Goal: Task Accomplishment & Management: Use online tool/utility

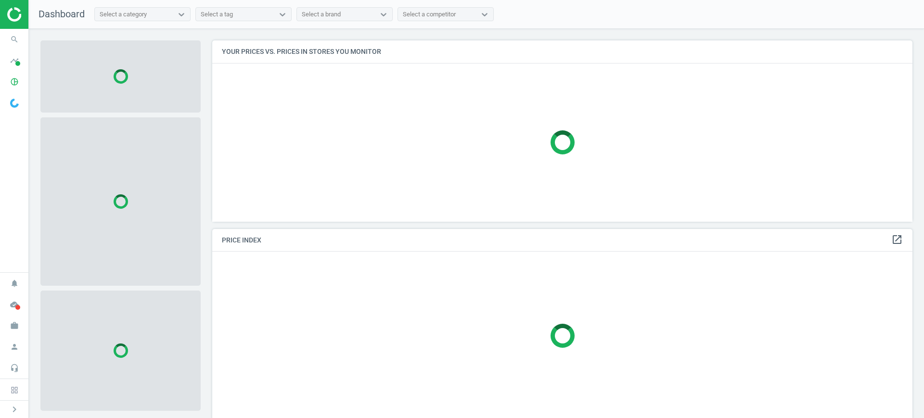
scroll to position [200, 710]
click at [7, 327] on icon "work" at bounding box center [14, 326] width 18 height 18
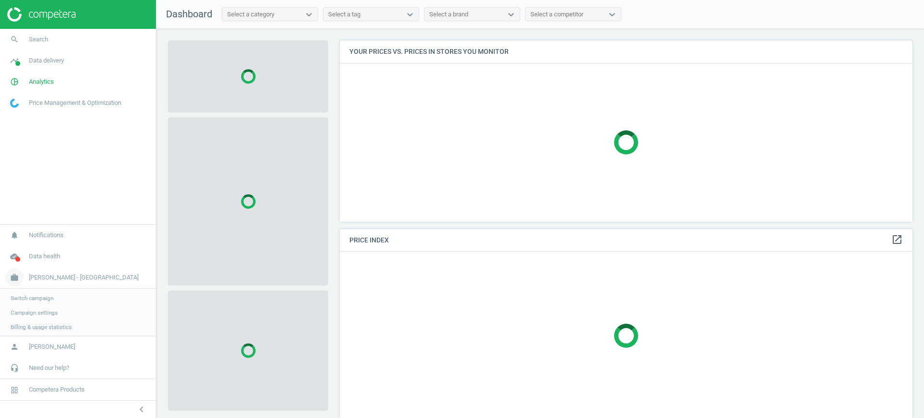
scroll to position [200, 582]
click at [42, 313] on span "Campaign settings" at bounding box center [34, 312] width 47 height 8
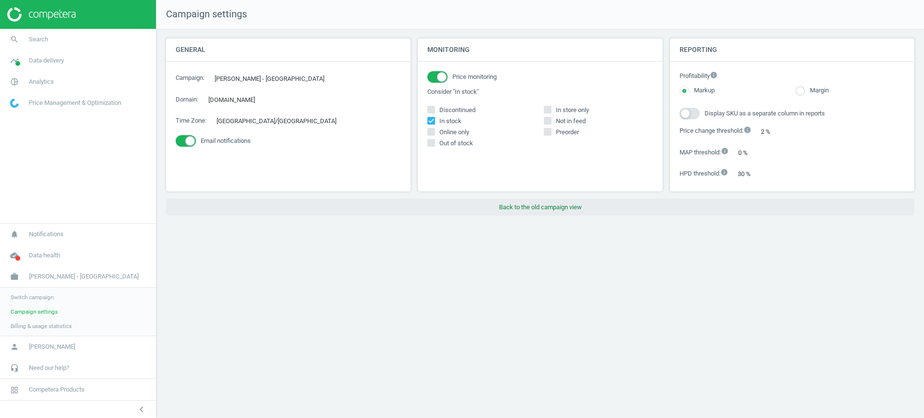
click at [548, 208] on button "Back to the old campaign view" at bounding box center [540, 207] width 748 height 17
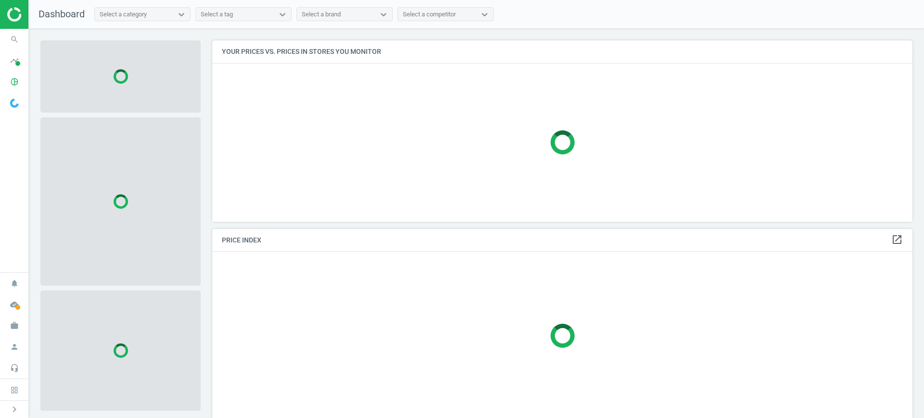
scroll to position [5, 5]
click at [0, 56] on span "timeline" at bounding box center [14, 60] width 29 height 21
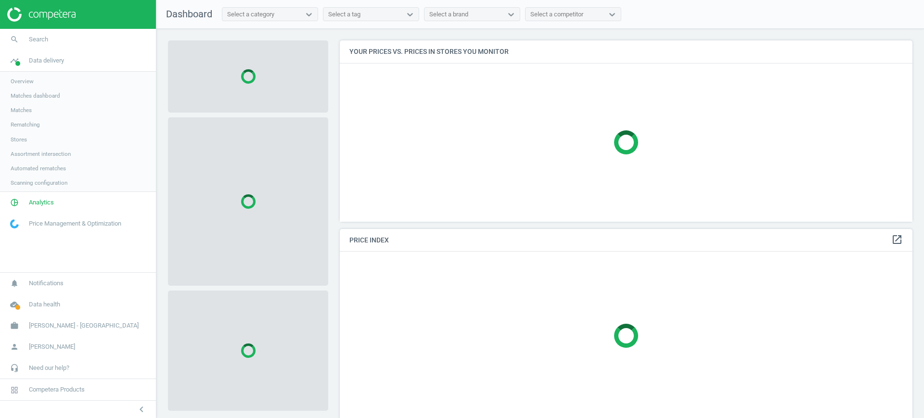
scroll to position [200, 582]
click at [17, 142] on span "Stores" at bounding box center [19, 140] width 16 height 8
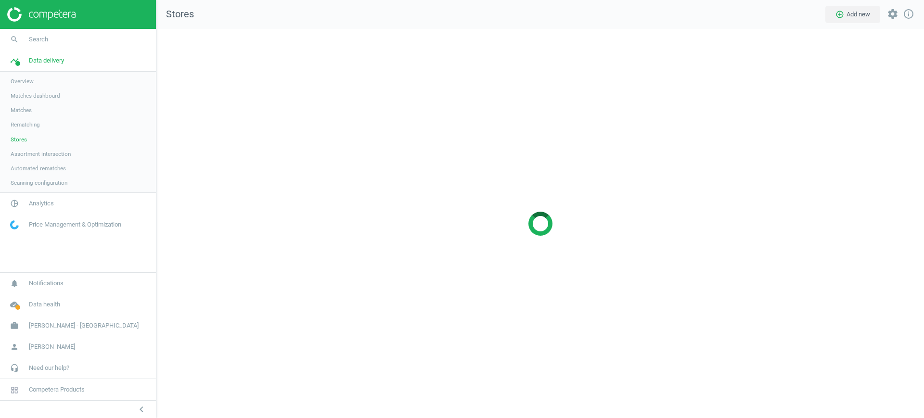
scroll to position [408, 786]
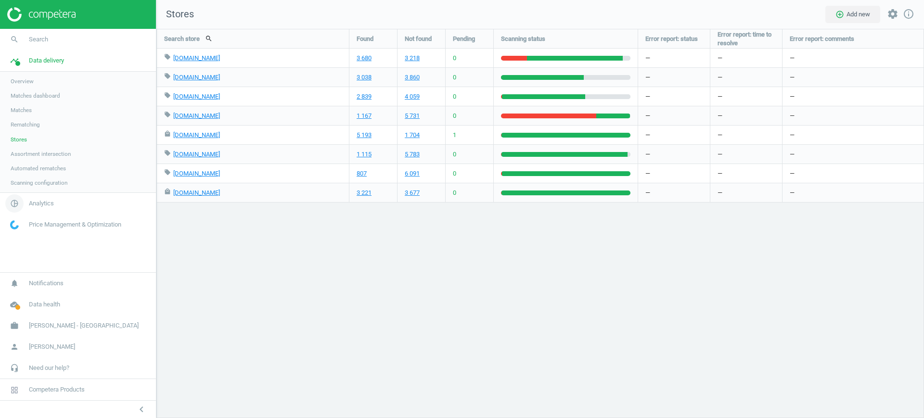
click at [34, 205] on span "Analytics" at bounding box center [41, 203] width 25 height 9
click at [23, 116] on span "Products" at bounding box center [22, 117] width 23 height 8
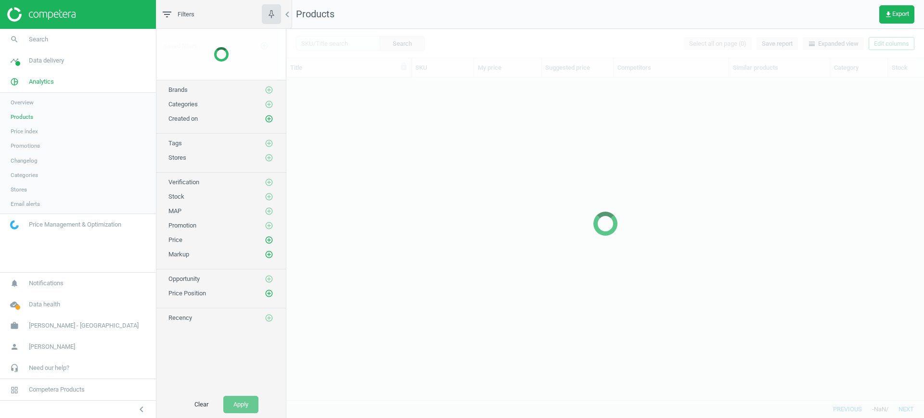
scroll to position [304, 628]
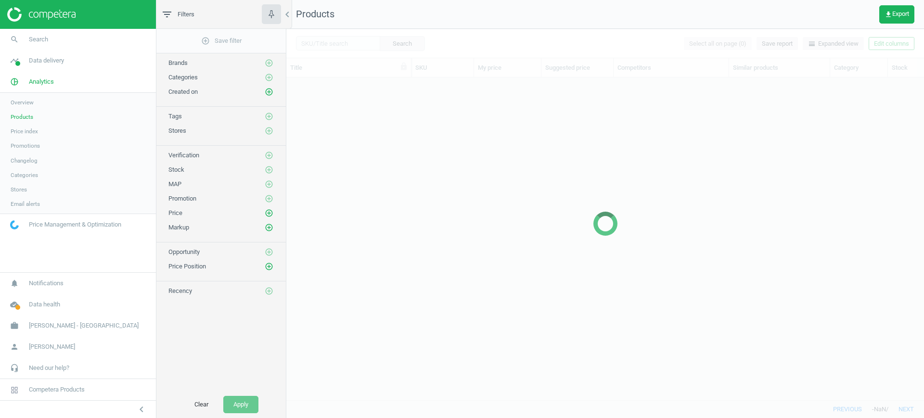
click at [336, 46] on div at bounding box center [605, 223] width 638 height 389
drag, startPoint x: 358, startPoint y: 46, endPoint x: 348, endPoint y: 44, distance: 10.8
click at [358, 46] on div at bounding box center [605, 223] width 638 height 389
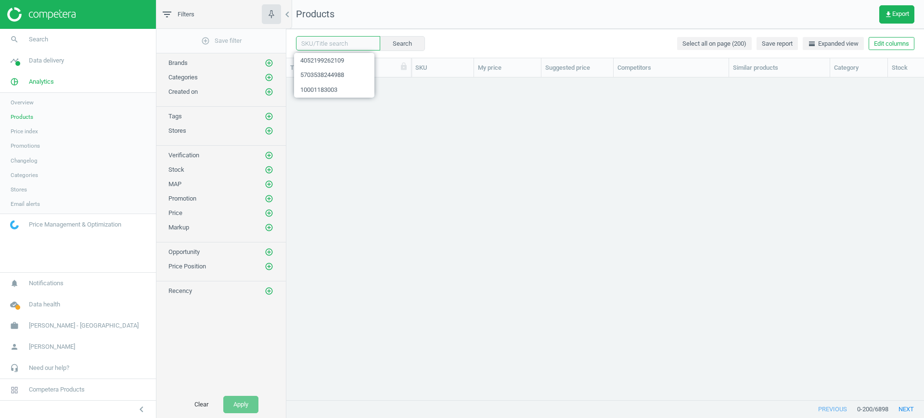
click at [349, 43] on input "text" at bounding box center [338, 43] width 84 height 14
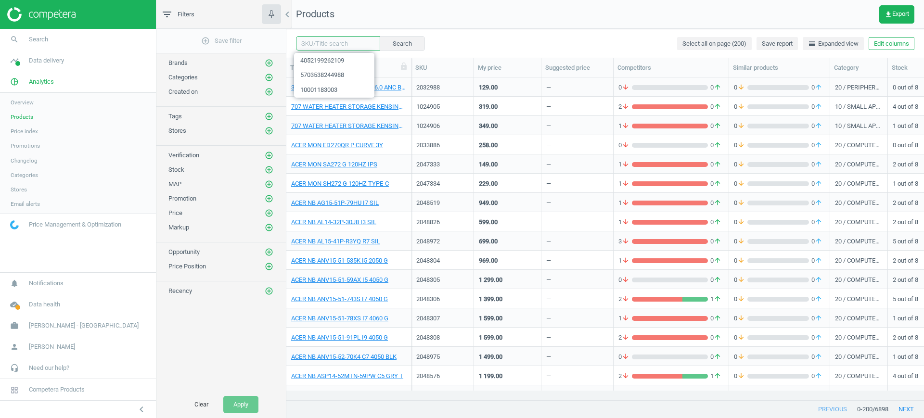
paste input "13547336"
type input "13547336"
click at [395, 34] on div "13547336 clear Search Select all on page (200) Save report horizontal_split Exp…" at bounding box center [605, 43] width 638 height 29
click at [397, 38] on button "Search" at bounding box center [401, 43] width 45 height 14
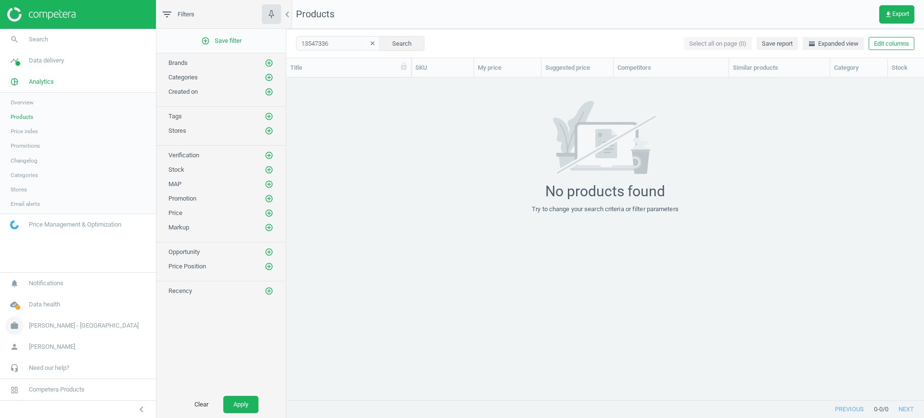
click at [28, 325] on span "work" at bounding box center [14, 325] width 29 height 21
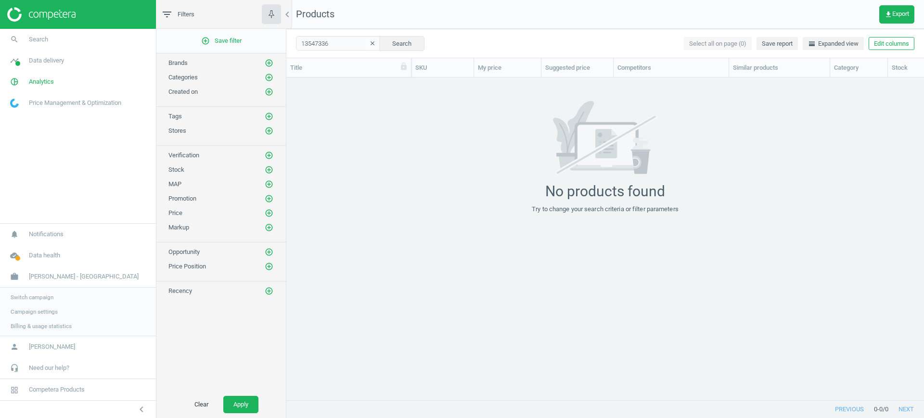
click at [36, 296] on span "Switch campaign" at bounding box center [32, 297] width 43 height 8
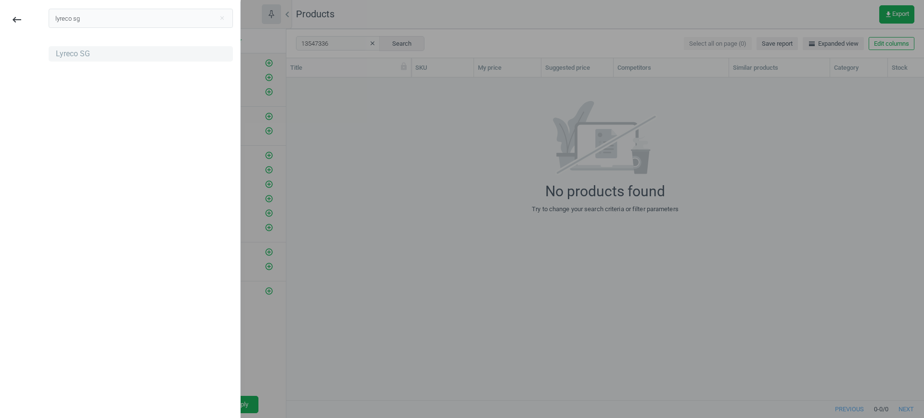
type input "lyreco sg"
click at [100, 47] on div "Lyreco SG" at bounding box center [141, 53] width 184 height 15
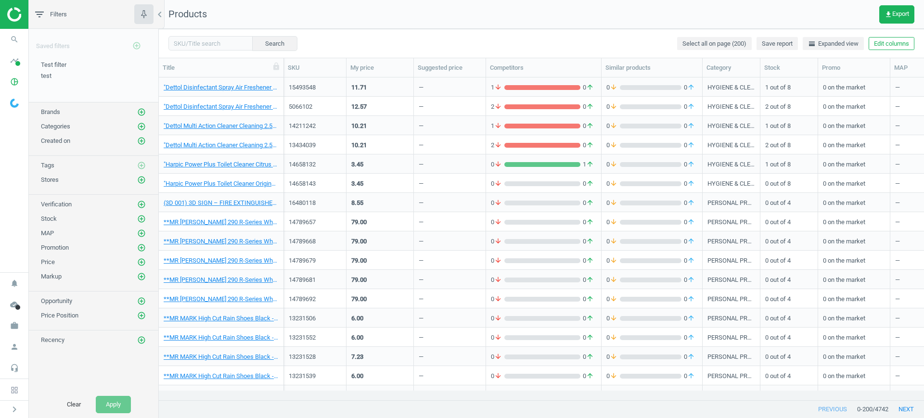
scroll to position [10, 10]
click at [15, 338] on icon "person" at bounding box center [14, 347] width 18 height 18
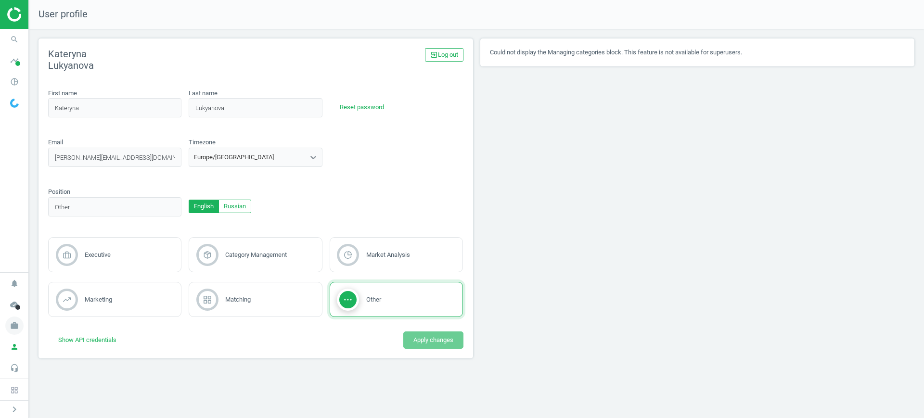
click at [15, 330] on icon "work" at bounding box center [14, 326] width 18 height 18
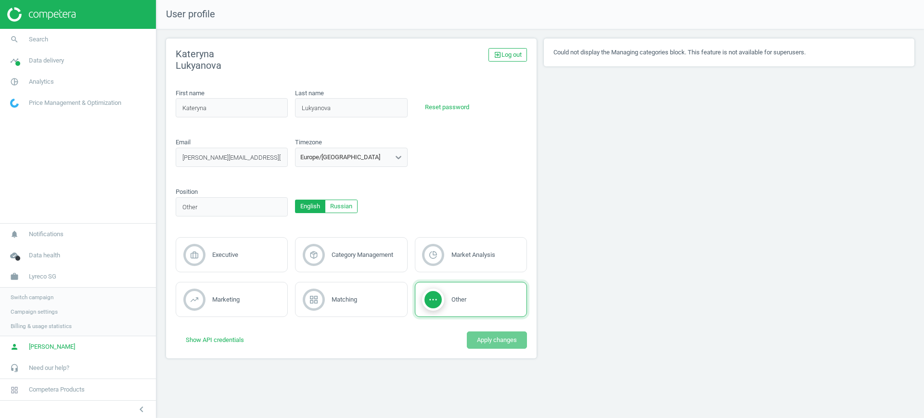
click at [31, 311] on span "Campaign settings" at bounding box center [34, 312] width 47 height 8
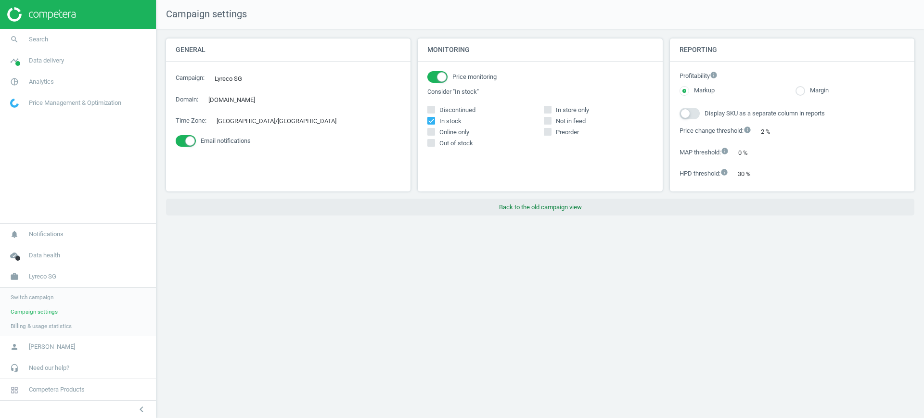
click at [573, 207] on button "Back to the old campaign view" at bounding box center [540, 207] width 748 height 17
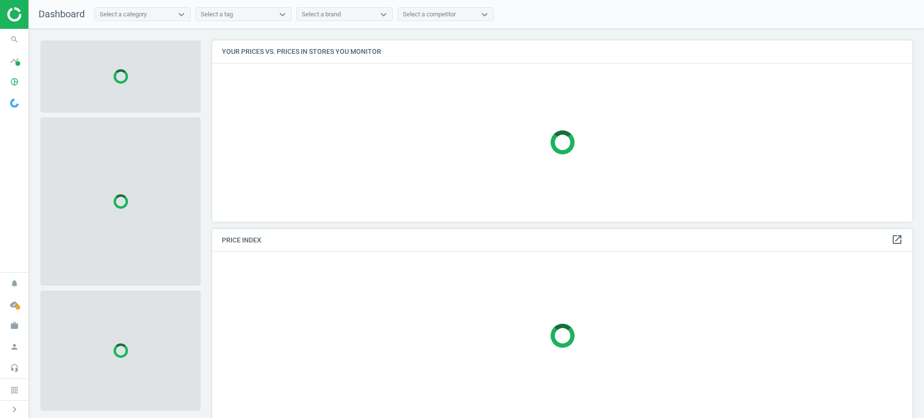
scroll to position [5, 5]
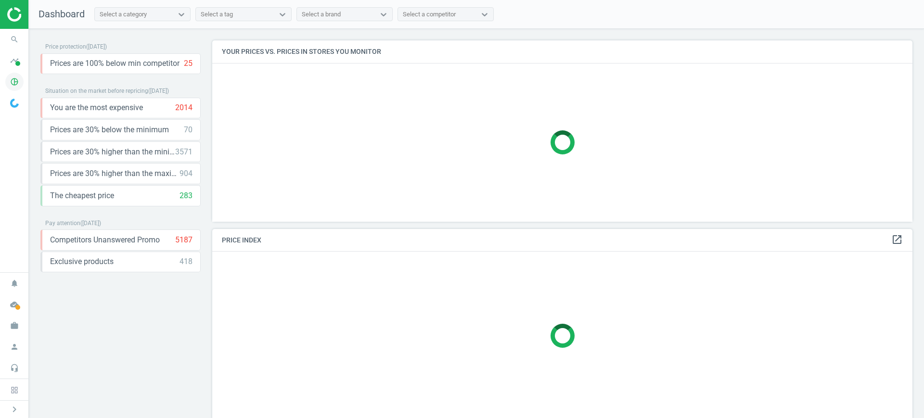
click at [5, 83] on icon "pie_chart_outlined" at bounding box center [14, 82] width 18 height 18
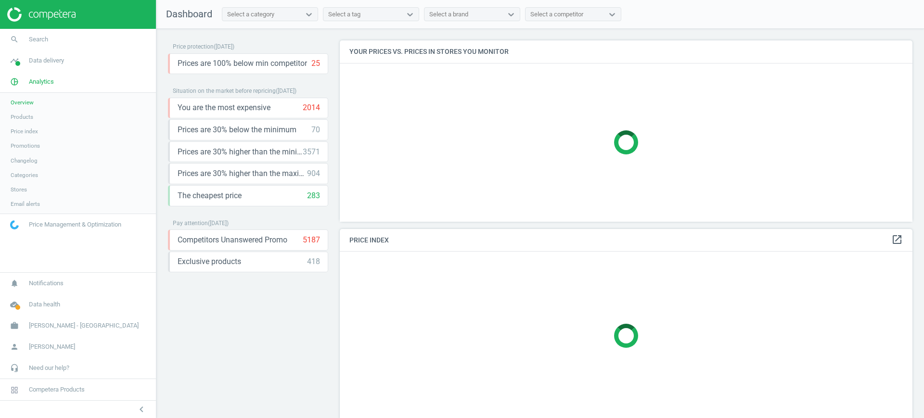
scroll to position [200, 582]
click at [30, 116] on span "Products" at bounding box center [22, 117] width 23 height 8
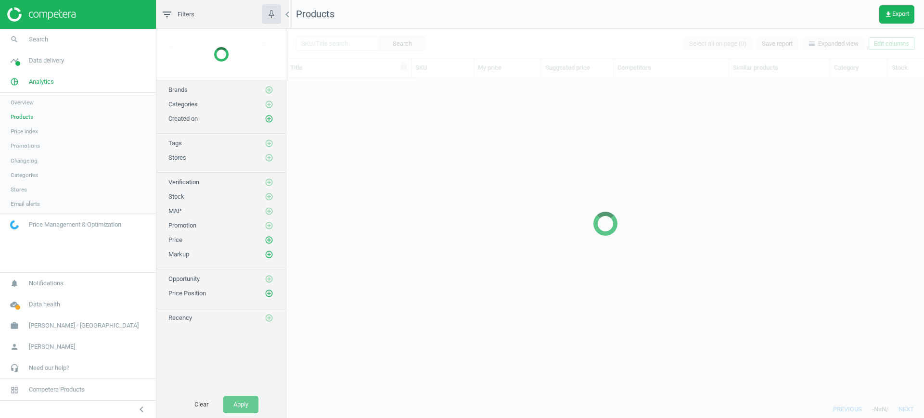
scroll to position [304, 628]
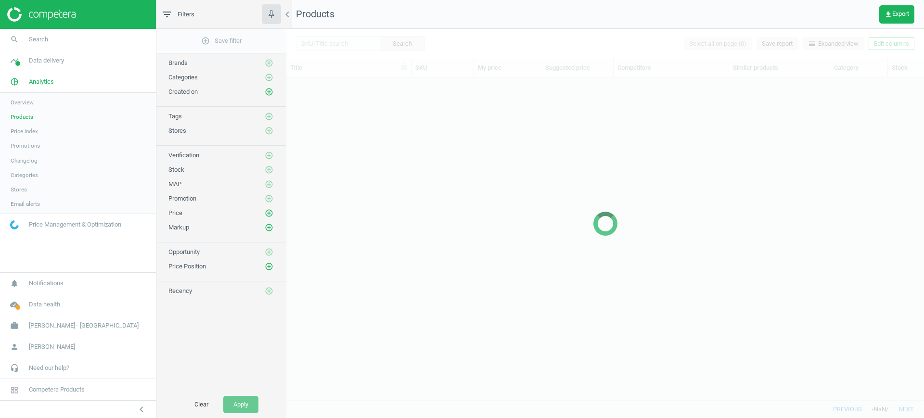
click at [321, 43] on div at bounding box center [605, 223] width 638 height 389
click at [333, 38] on div at bounding box center [605, 223] width 638 height 389
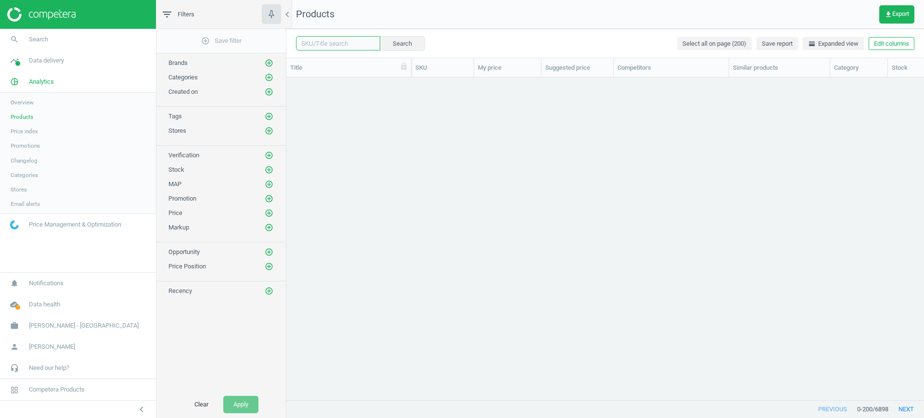
click at [344, 44] on input "text" at bounding box center [338, 43] width 84 height 14
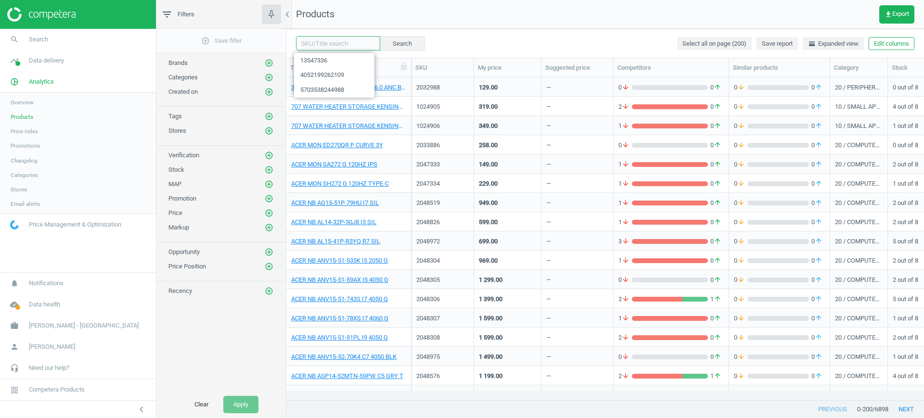
paste input "2028856"
type input "2028856"
click at [390, 40] on button "Search" at bounding box center [401, 43] width 45 height 14
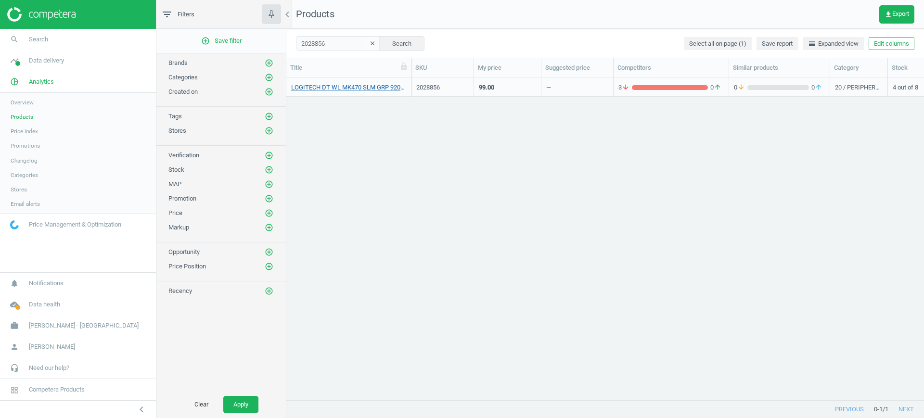
click at [377, 91] on link "LOGITECH DT WL MK470 SLM GRP 920-009182" at bounding box center [348, 87] width 115 height 9
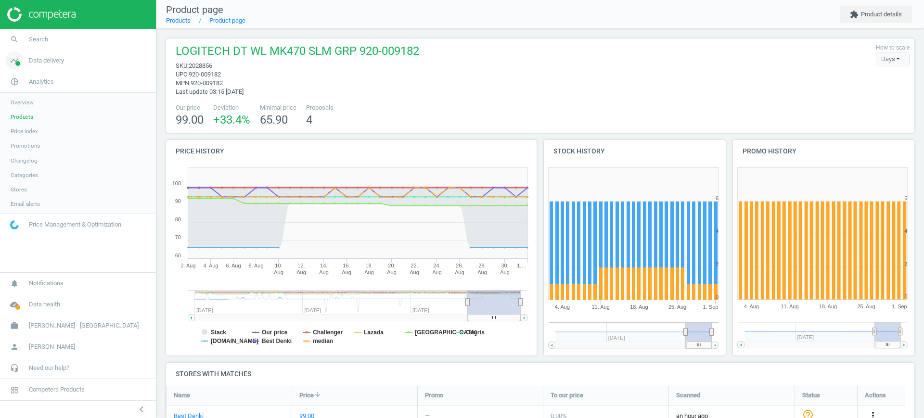
click at [34, 63] on span "Data delivery" at bounding box center [46, 60] width 35 height 9
click at [22, 140] on span "Stores" at bounding box center [19, 140] width 16 height 8
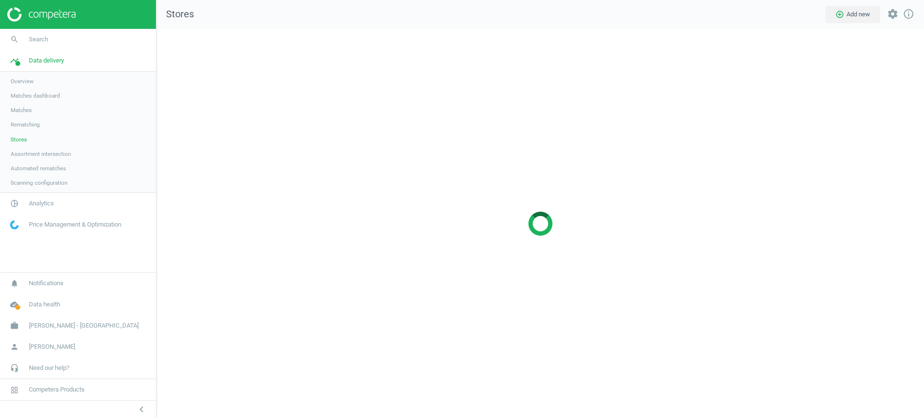
scroll to position [408, 786]
click at [26, 111] on span "Matches" at bounding box center [21, 110] width 21 height 8
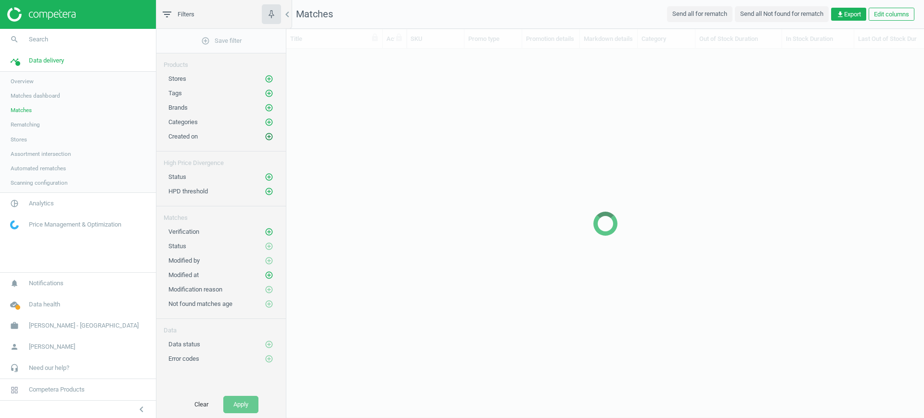
scroll to position [350, 628]
click at [271, 79] on icon "add_circle_outline" at bounding box center [269, 79] width 9 height 9
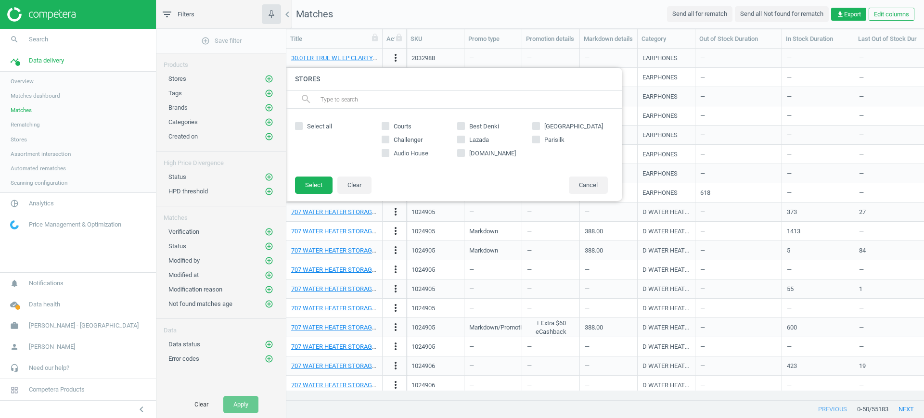
click at [384, 136] on input "Challenger" at bounding box center [386, 139] width 6 height 6
checkbox input "true"
click at [312, 186] on button "Select" at bounding box center [314, 185] width 38 height 17
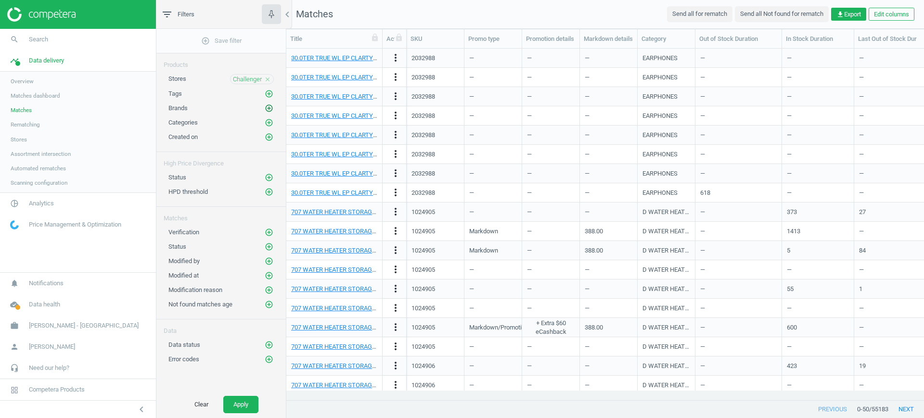
click at [268, 106] on icon "add_circle_outline" at bounding box center [269, 108] width 9 height 9
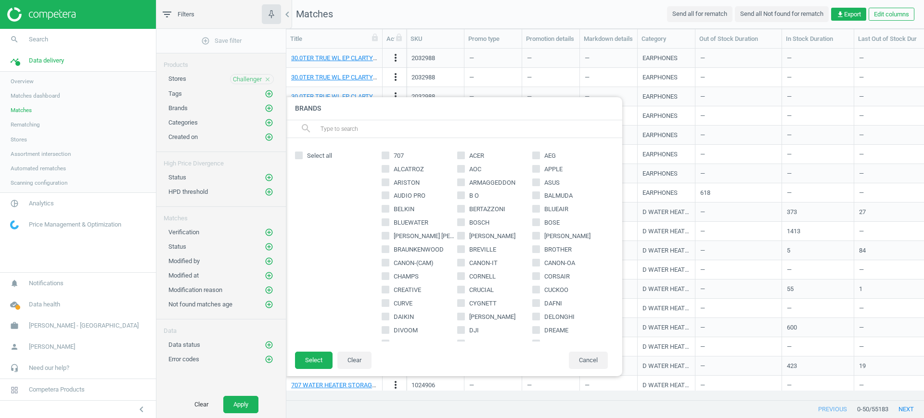
click at [369, 128] on input "text" at bounding box center [466, 128] width 295 height 15
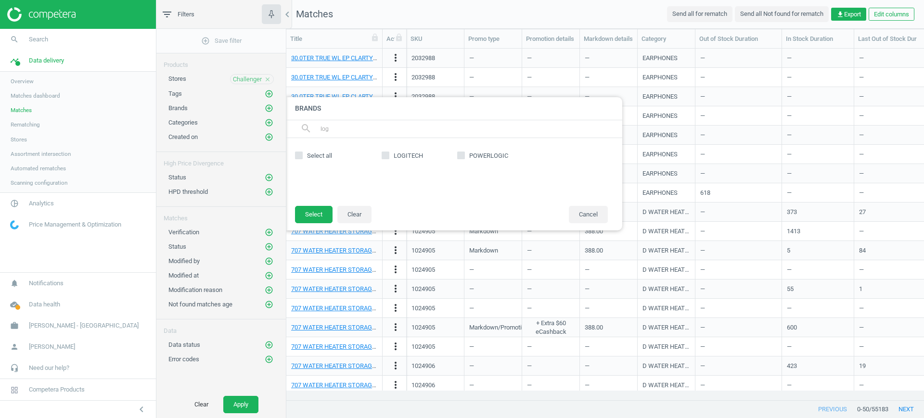
type input "log"
click at [387, 153] on input "LOGITECH" at bounding box center [386, 155] width 6 height 6
checkbox input "true"
click at [326, 211] on button "Select" at bounding box center [314, 214] width 38 height 17
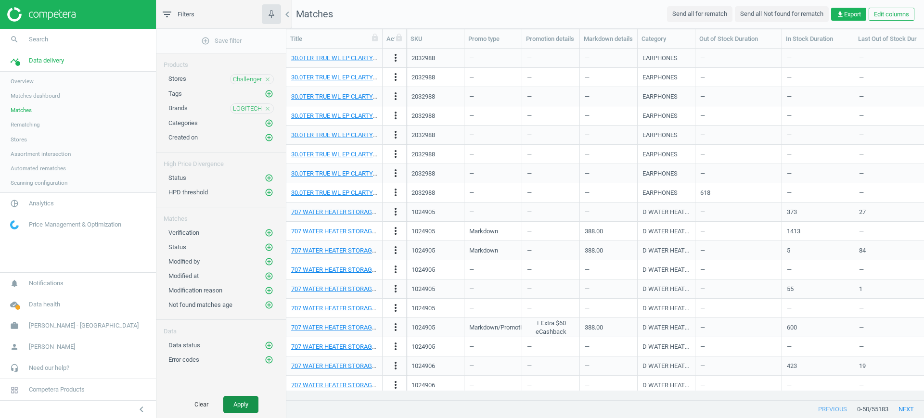
click at [234, 406] on button "Apply" at bounding box center [240, 404] width 35 height 17
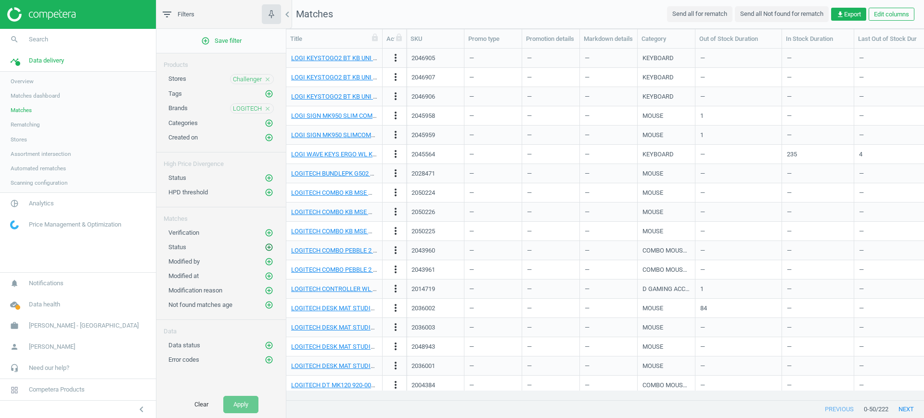
click at [269, 248] on icon "add_circle_outline" at bounding box center [269, 247] width 9 height 9
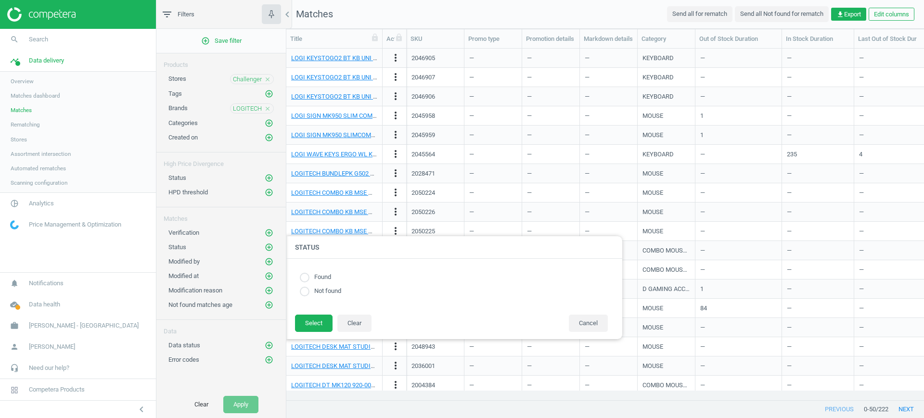
click at [319, 279] on label "Found" at bounding box center [320, 277] width 22 height 9
click at [303, 275] on input "radio" at bounding box center [305, 277] width 10 height 10
radio input "true"
click at [310, 326] on button "Select" at bounding box center [314, 323] width 38 height 17
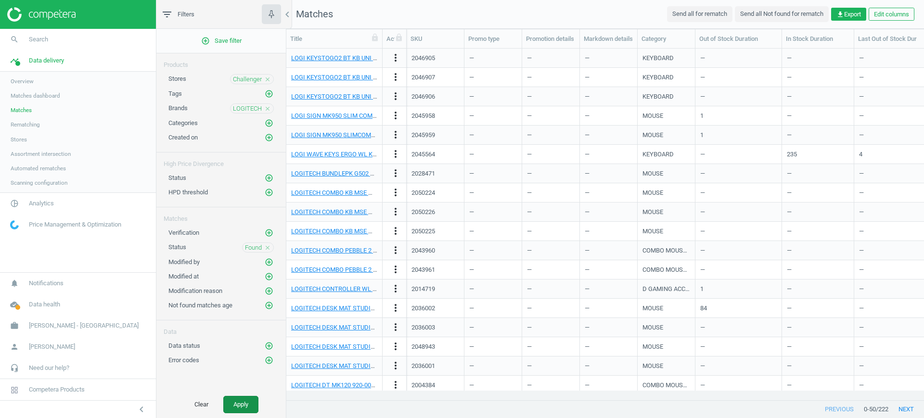
click at [245, 397] on button "Apply" at bounding box center [240, 404] width 35 height 17
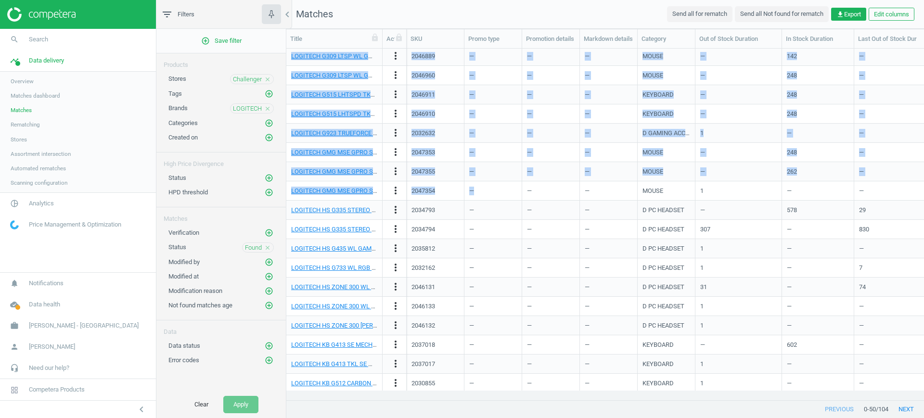
drag, startPoint x: 531, startPoint y: 390, endPoint x: 559, endPoint y: 389, distance: 27.9
click at [559, 389] on div "LOGI SIGN MK950 SLIM COMBO GRPH920-01247 more_vert 2045958 — — — MOUSE 1 — — LO…" at bounding box center [605, 220] width 638 height 342
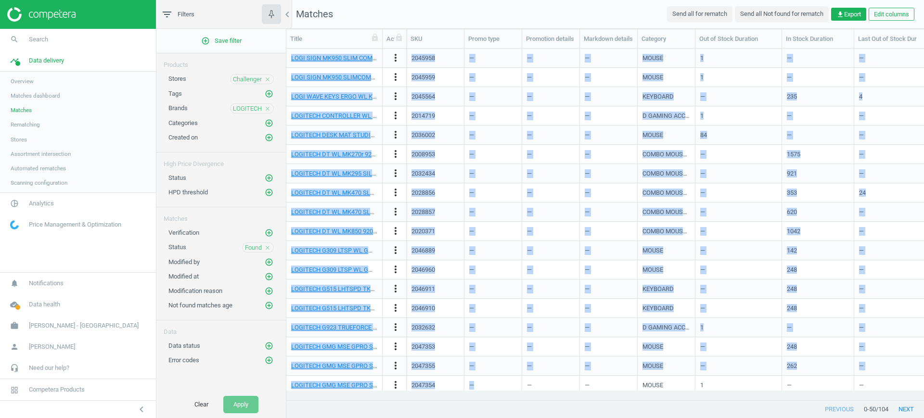
click at [589, 176] on div "—" at bounding box center [609, 173] width 48 height 17
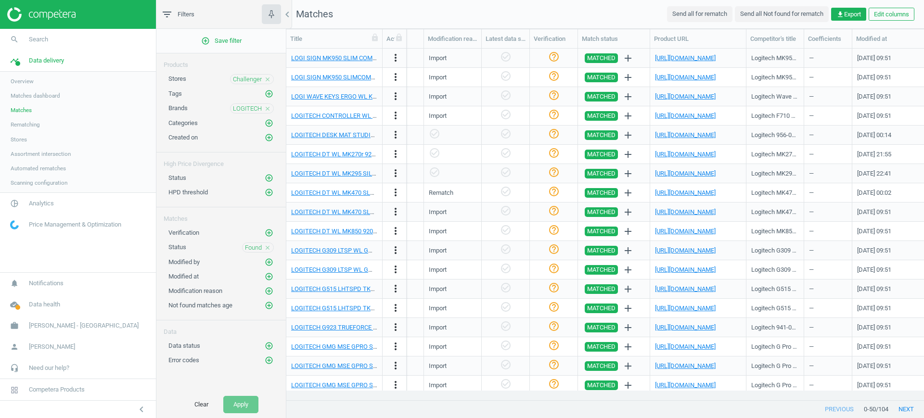
scroll to position [0, 948]
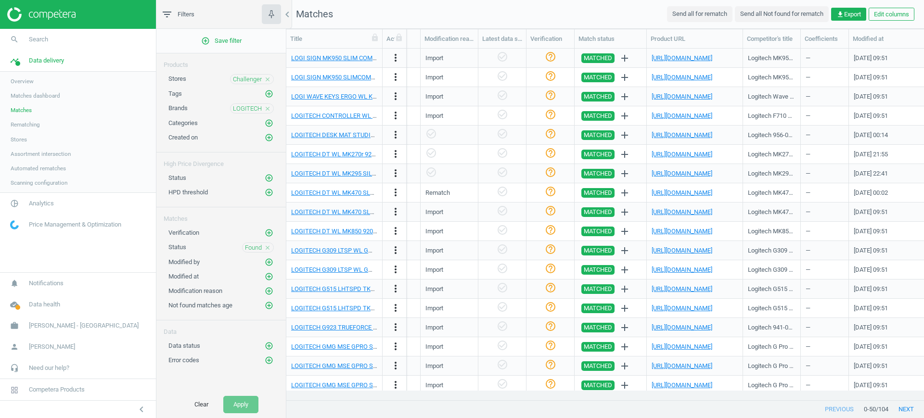
click at [876, 217] on div "09/01/2025 09:51" at bounding box center [887, 212] width 67 height 17
click at [853, 15] on span "get_app Export" at bounding box center [848, 14] width 25 height 9
click at [778, 28] on form "CSV Excel CSV for Excel" at bounding box center [781, 34] width 167 height 18
click at [766, 30] on label "Excel" at bounding box center [766, 33] width 24 height 9
click at [757, 33] on input "Excel" at bounding box center [757, 32] width 6 height 6
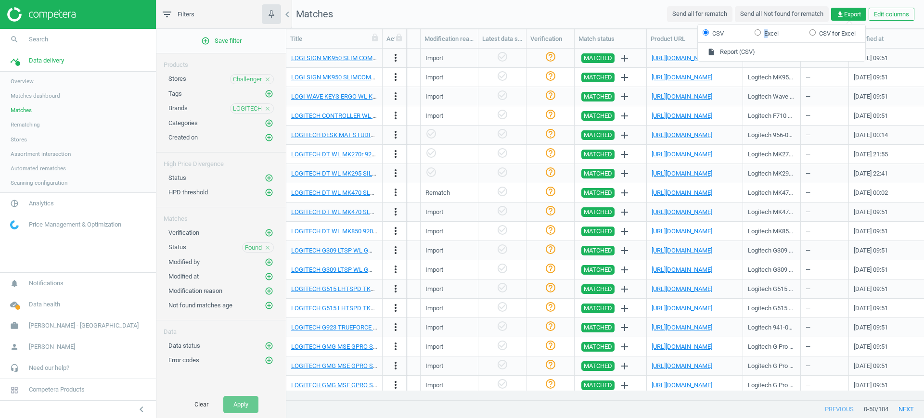
radio input "true"
click at [745, 50] on button "insert_drive_file Report (Excel)" at bounding box center [781, 52] width 167 height 18
click at [26, 144] on link "Stores" at bounding box center [78, 139] width 156 height 14
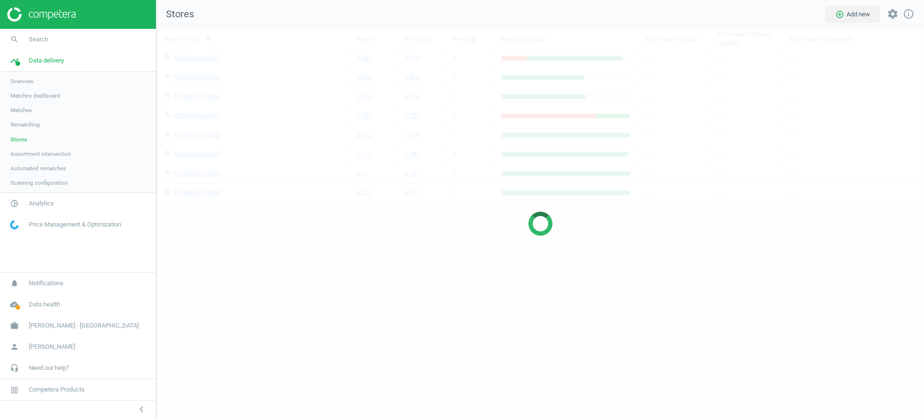
scroll to position [408, 786]
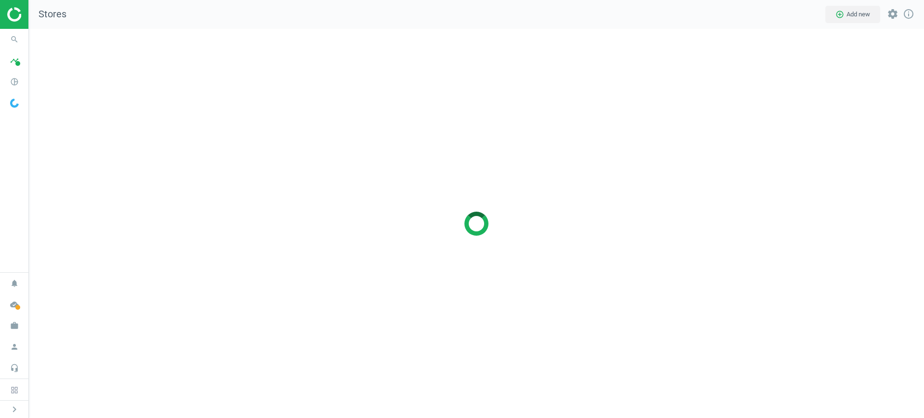
scroll to position [408, 914]
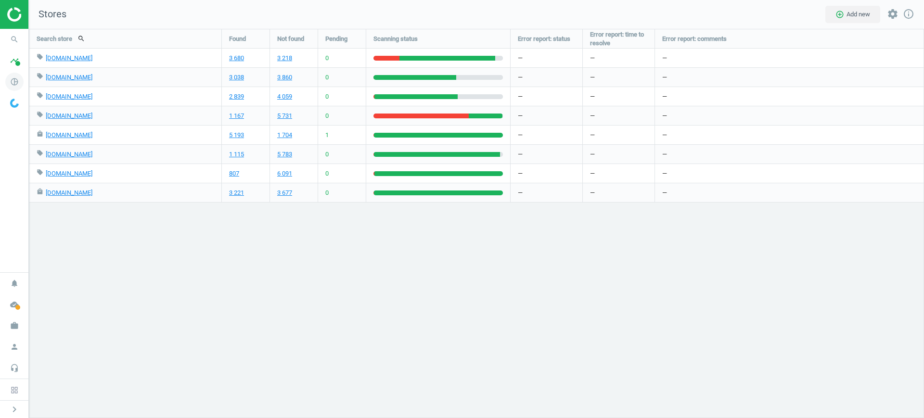
click at [2, 82] on span "pie_chart_outlined" at bounding box center [14, 81] width 29 height 21
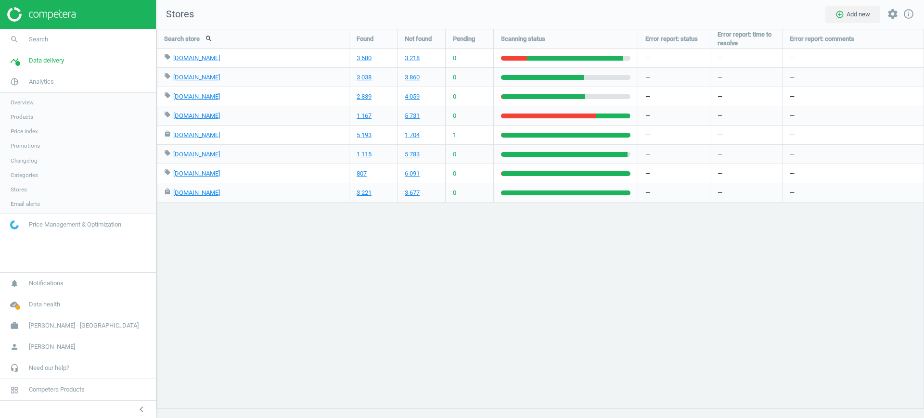
scroll to position [408, 786]
click at [29, 115] on span "Products" at bounding box center [22, 117] width 23 height 8
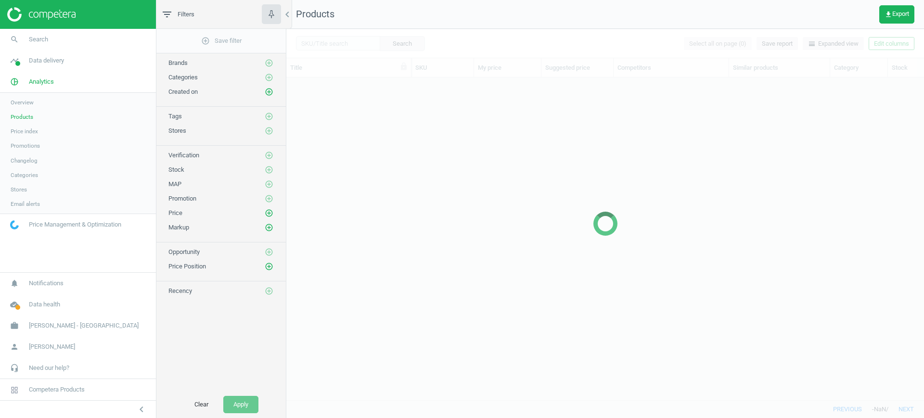
scroll to position [304, 628]
click at [324, 45] on div at bounding box center [605, 223] width 638 height 389
click at [332, 40] on div at bounding box center [605, 223] width 638 height 389
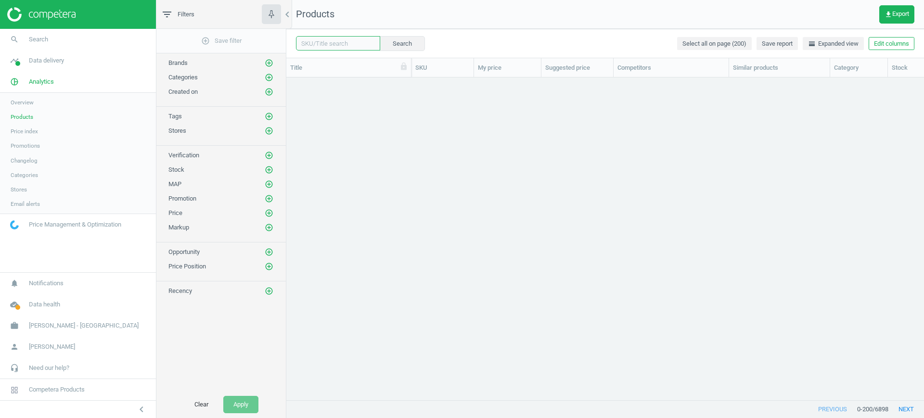
click at [335, 43] on input "text" at bounding box center [338, 43] width 84 height 14
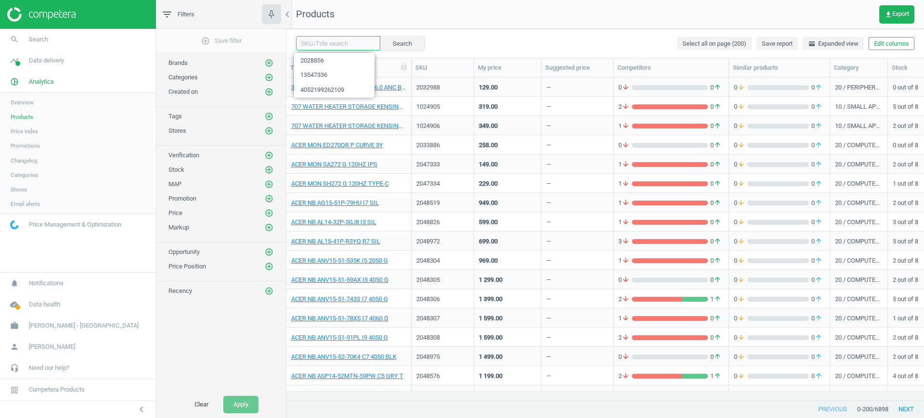
paste input "2048349, 2048481"
click at [327, 40] on input "2048349, 2048481" at bounding box center [338, 43] width 84 height 14
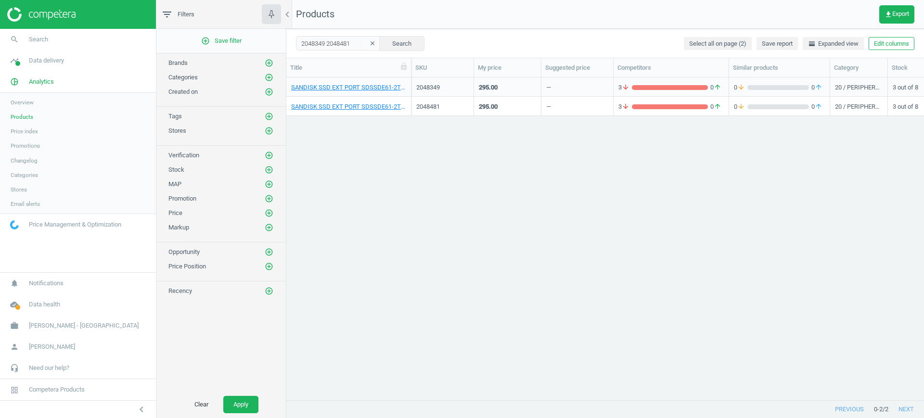
click at [480, 89] on div "295.00" at bounding box center [488, 87] width 19 height 9
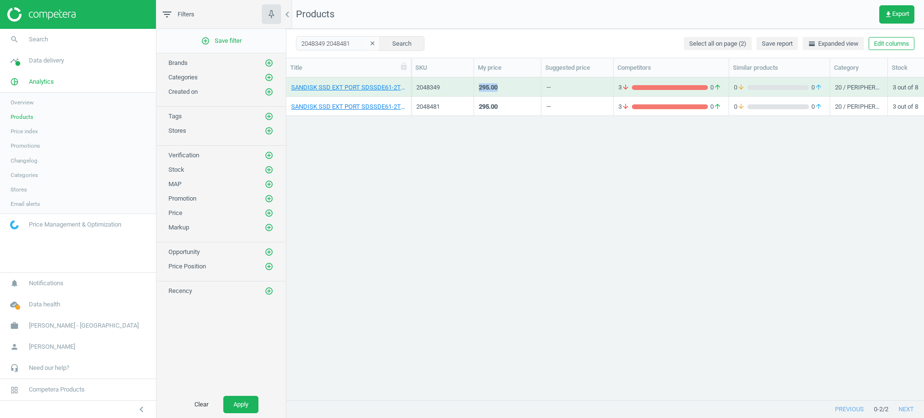
click at [480, 89] on div "295.00" at bounding box center [488, 87] width 19 height 9
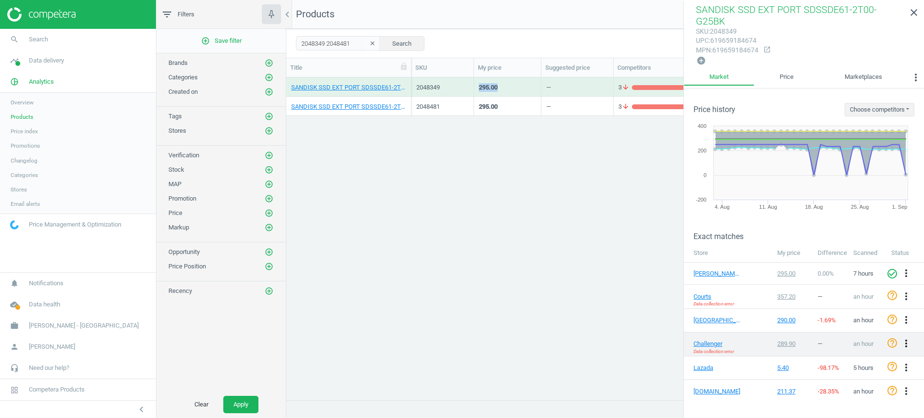
click at [900, 338] on icon "more_vert" at bounding box center [906, 344] width 12 height 12
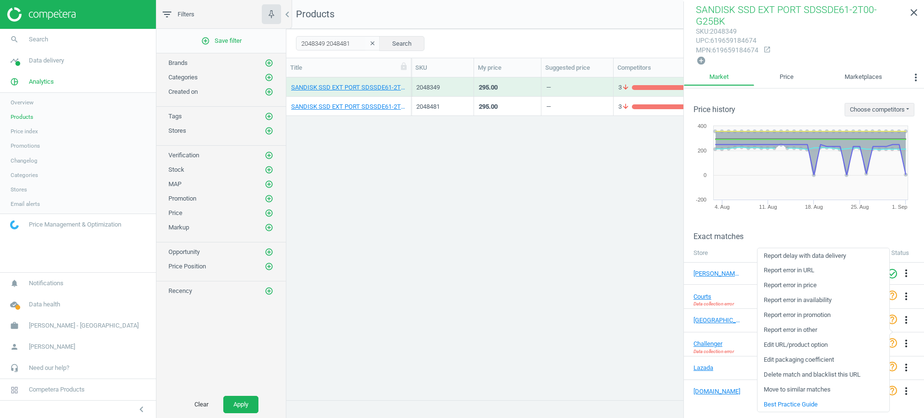
click at [841, 340] on link "Edit URL/product option" at bounding box center [823, 345] width 132 height 15
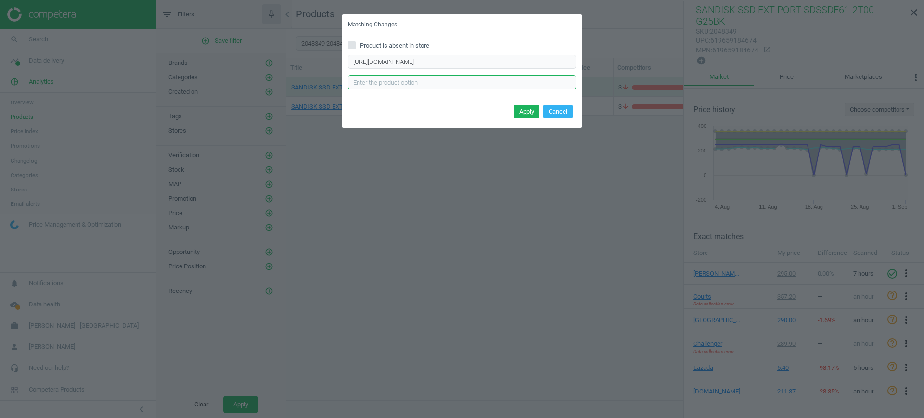
drag, startPoint x: 413, startPoint y: 81, endPoint x: 347, endPoint y: 78, distance: 65.5
click at [342, 78] on div "Product is absent in store https://challenger.sg/biz-solutions/data-storage/sol…" at bounding box center [462, 68] width 241 height 67
click at [573, 111] on div "Apply Cancel" at bounding box center [462, 115] width 241 height 26
click at [555, 114] on button "Cancel" at bounding box center [557, 111] width 29 height 13
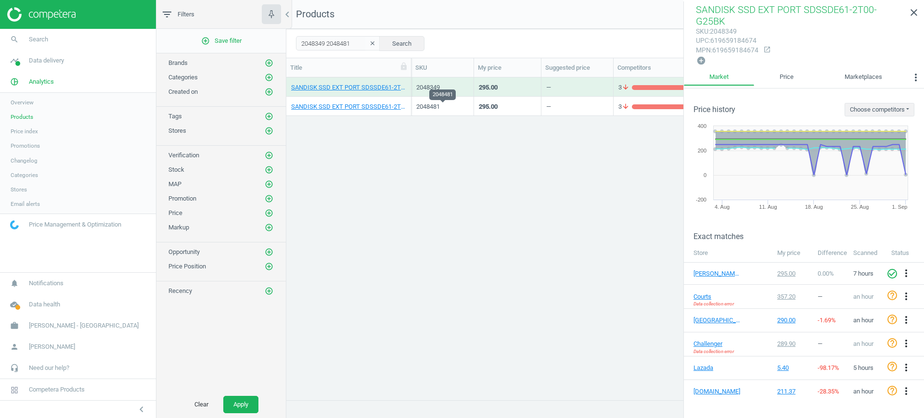
click at [441, 105] on div "2048481" at bounding box center [442, 106] width 52 height 9
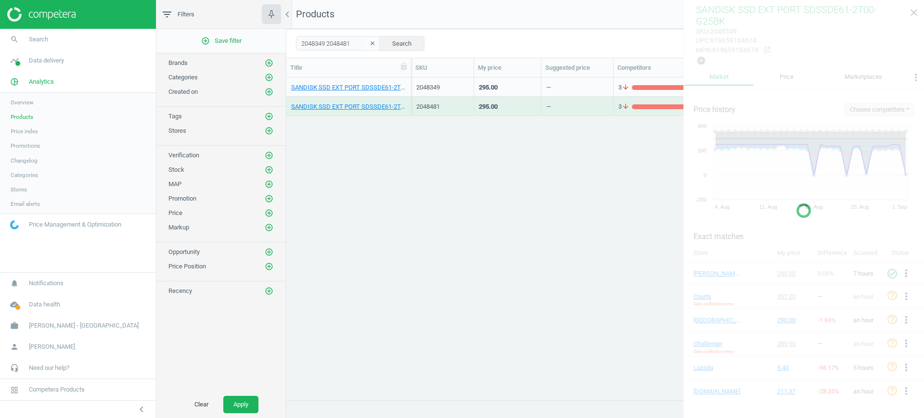
click at [441, 105] on div "2048481" at bounding box center [442, 106] width 52 height 9
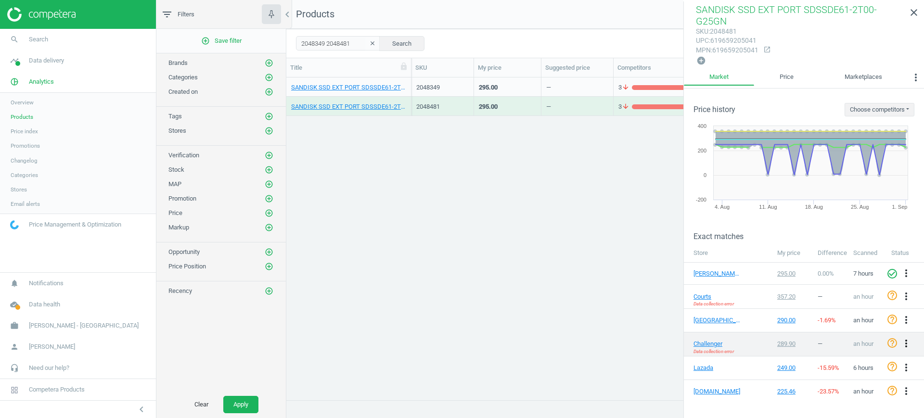
click at [900, 344] on icon "more_vert" at bounding box center [906, 344] width 12 height 12
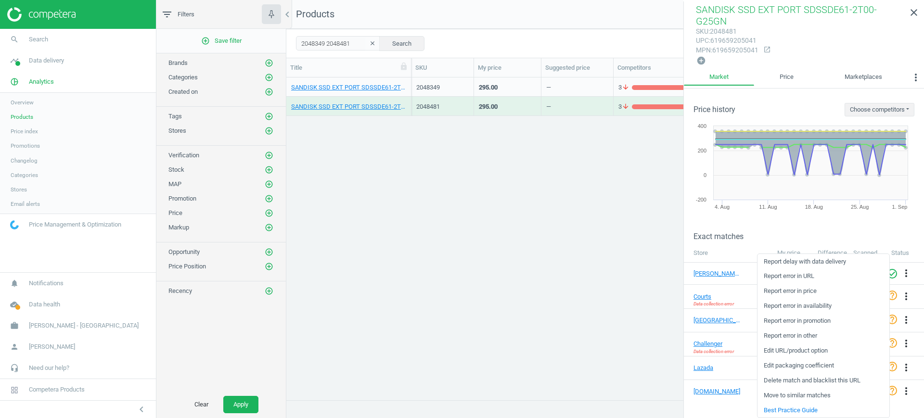
click at [822, 349] on link "Edit URL/product option" at bounding box center [823, 351] width 132 height 15
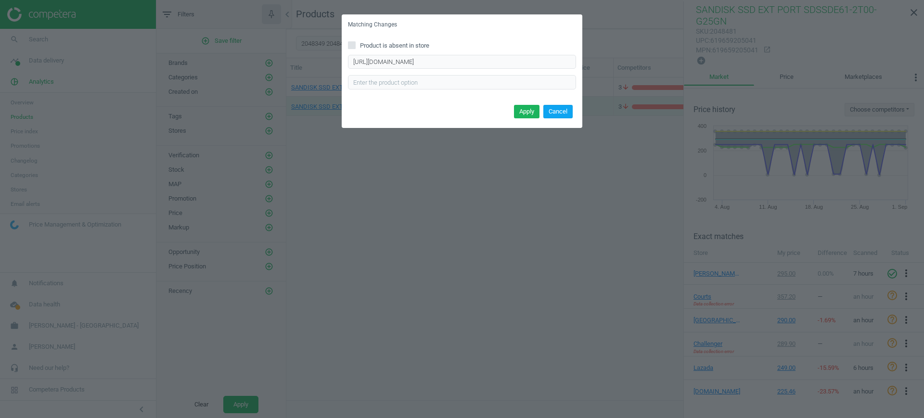
click at [566, 112] on button "Cancel" at bounding box center [557, 111] width 29 height 13
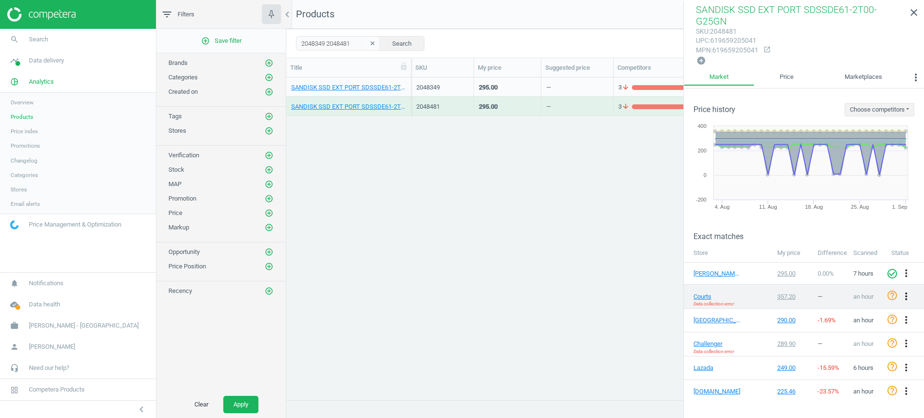
click at [900, 293] on icon "more_vert" at bounding box center [906, 297] width 12 height 12
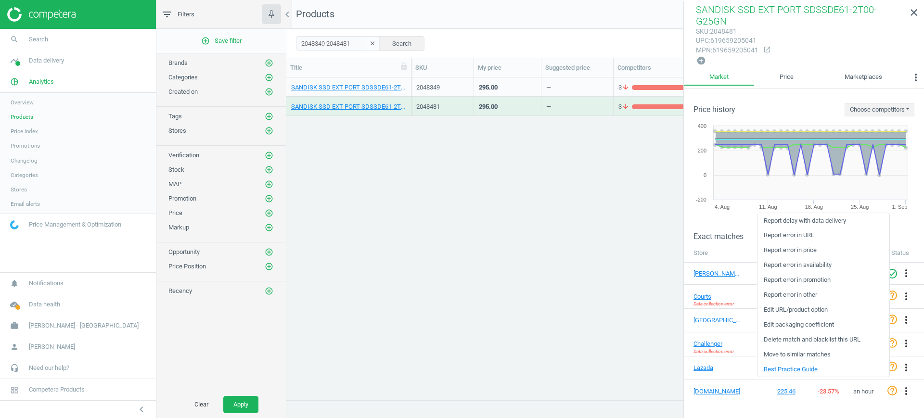
click at [809, 310] on link "Edit URL/product option" at bounding box center [823, 310] width 132 height 15
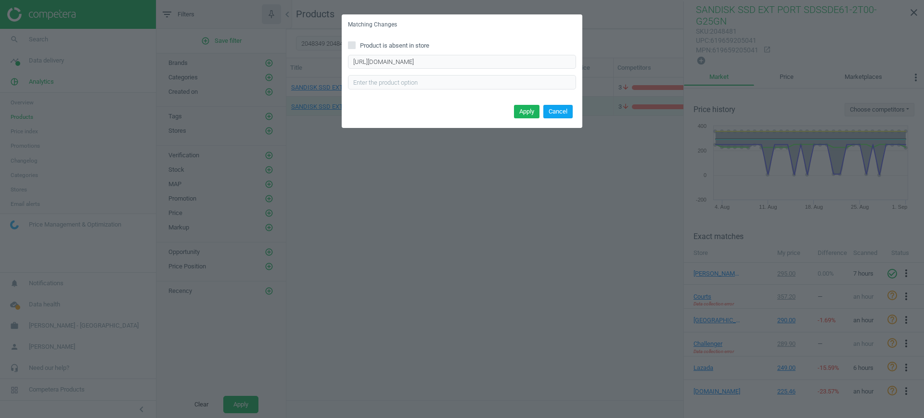
click at [568, 109] on button "Cancel" at bounding box center [557, 111] width 29 height 13
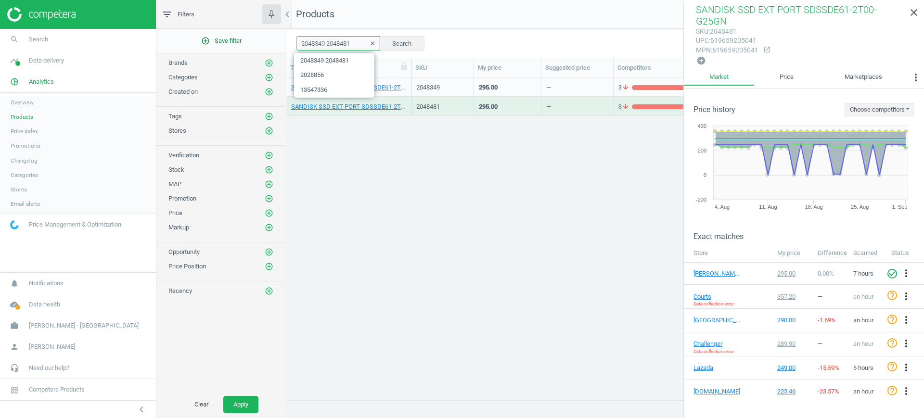
drag, startPoint x: 354, startPoint y: 42, endPoint x: 233, endPoint y: 45, distance: 121.3
click at [233, 45] on div "filter_list Filters chevron_left add_circle_outline Save filter Brands add_circ…" at bounding box center [539, 209] width 767 height 418
paste input "33958 2036002 2036000 2035958 2033144 2009515 2031732 2031731 2031730 2029811 2…"
type input "2033958 2036002 2036000 2035958 2033144 2009515 2031732 2031731 2031730 2029811…"
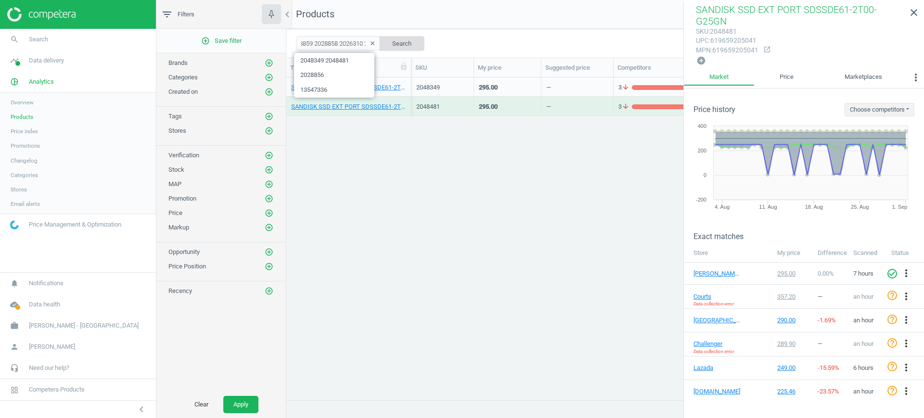
scroll to position [0, 0]
click at [384, 38] on button "Search" at bounding box center [401, 43] width 45 height 14
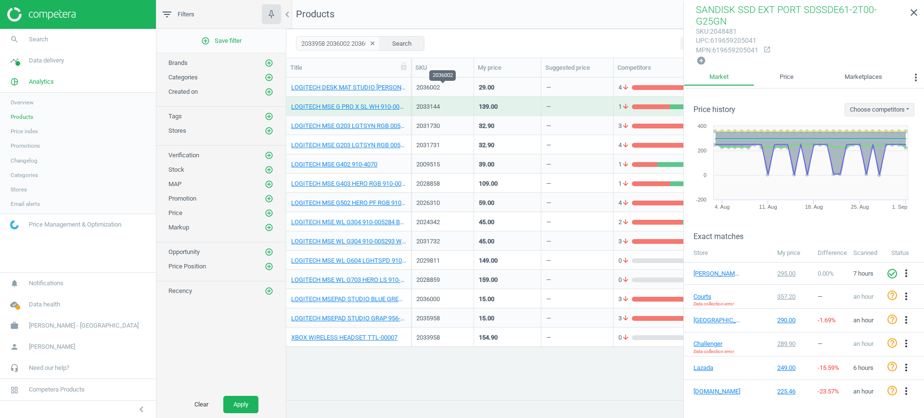
click at [438, 89] on div "2036002" at bounding box center [442, 87] width 52 height 9
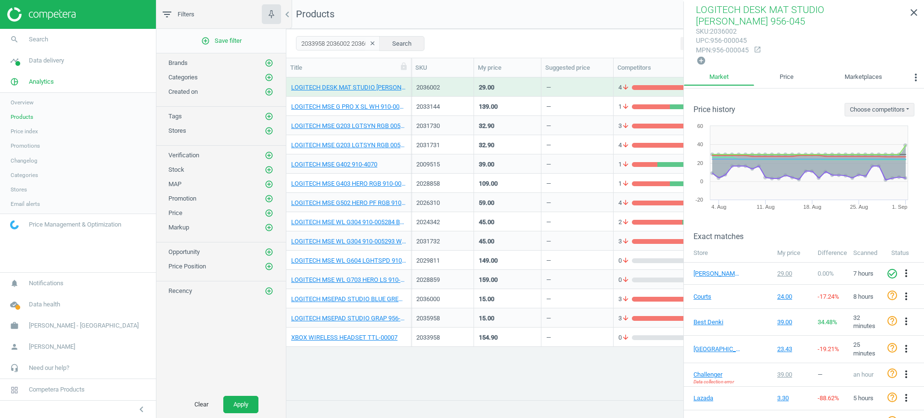
click at [470, 292] on div "2036000" at bounding box center [442, 298] width 63 height 19
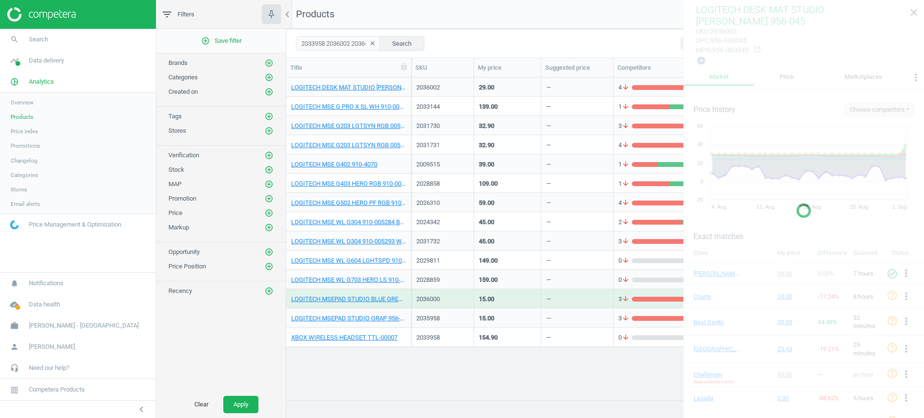
click at [470, 292] on div "2036000" at bounding box center [442, 298] width 63 height 19
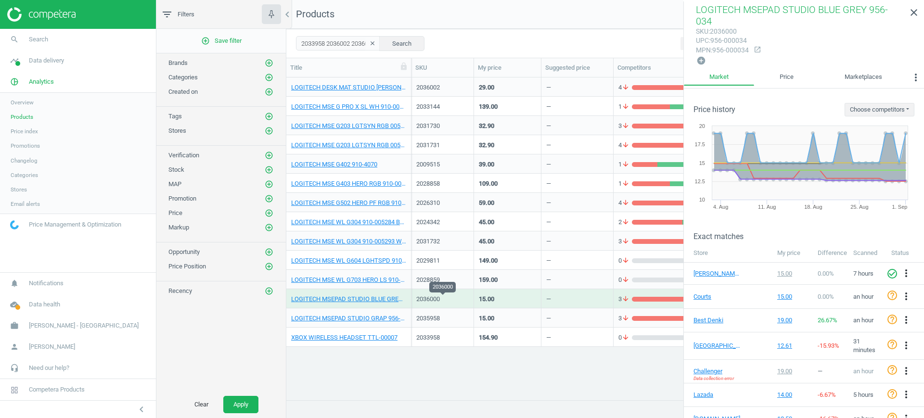
click at [433, 302] on div "2036000" at bounding box center [442, 299] width 52 height 9
copy div "2036000"
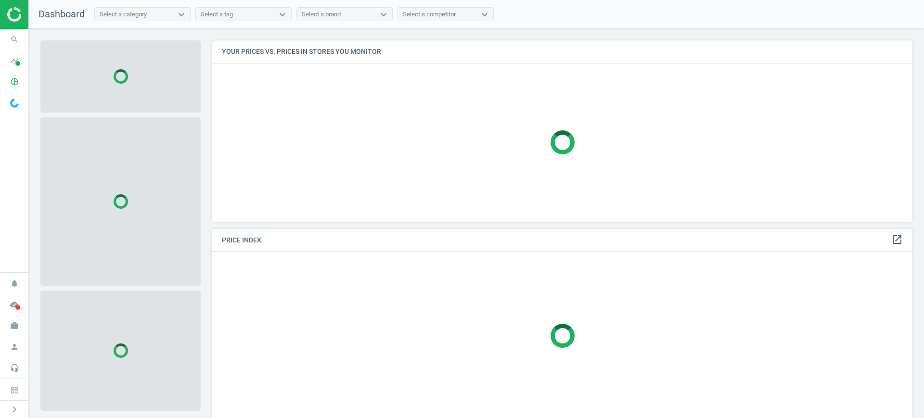
scroll to position [5, 5]
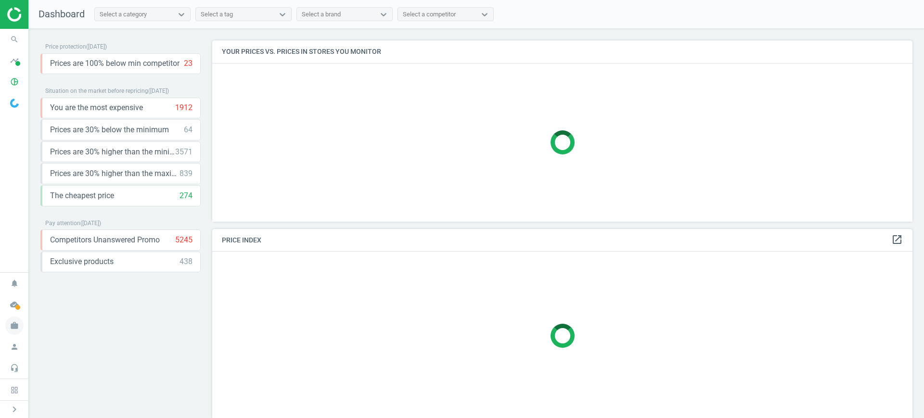
click at [10, 326] on icon "work" at bounding box center [14, 326] width 18 height 18
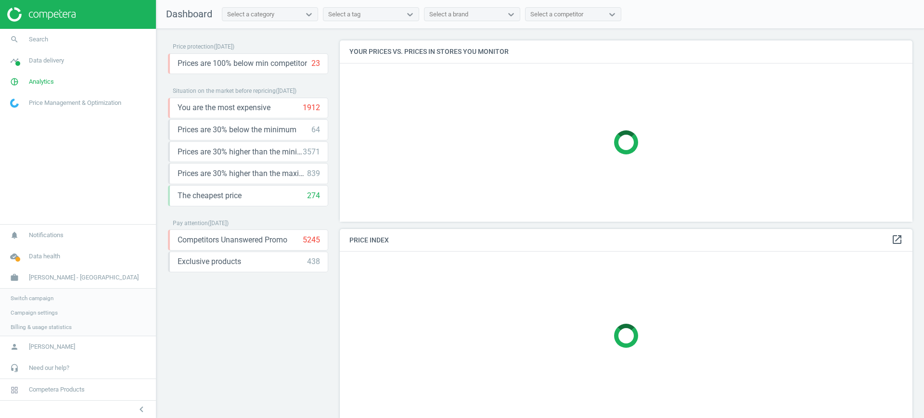
scroll to position [200, 582]
click at [24, 299] on link "Switch campaign" at bounding box center [78, 297] width 156 height 14
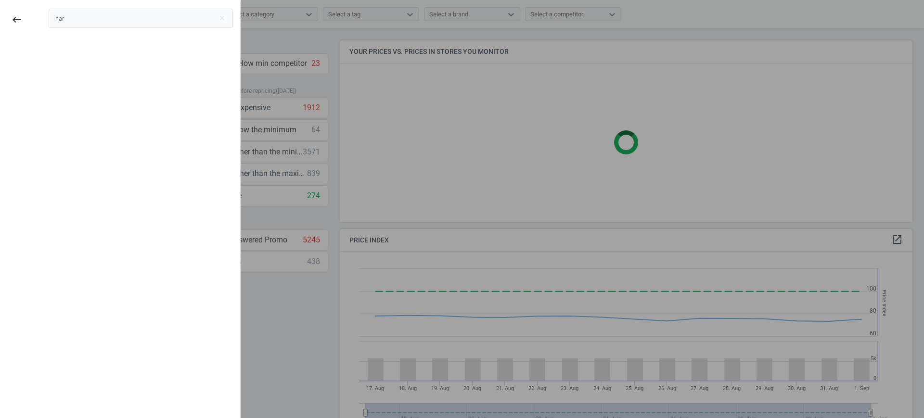
scroll to position [240, 582]
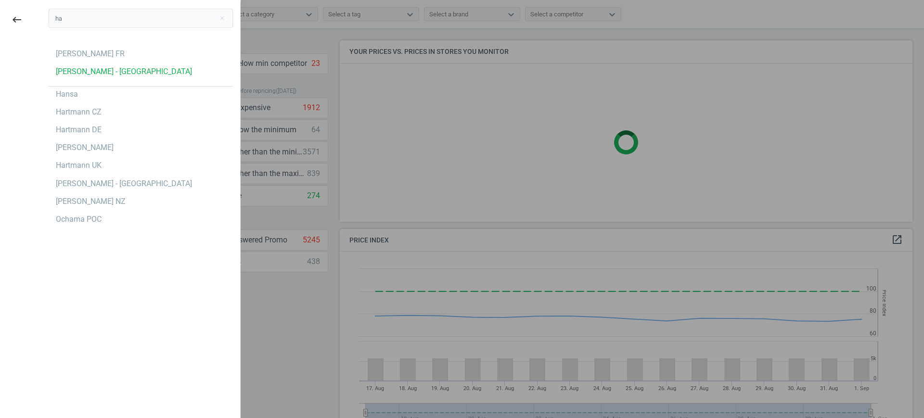
type input "h"
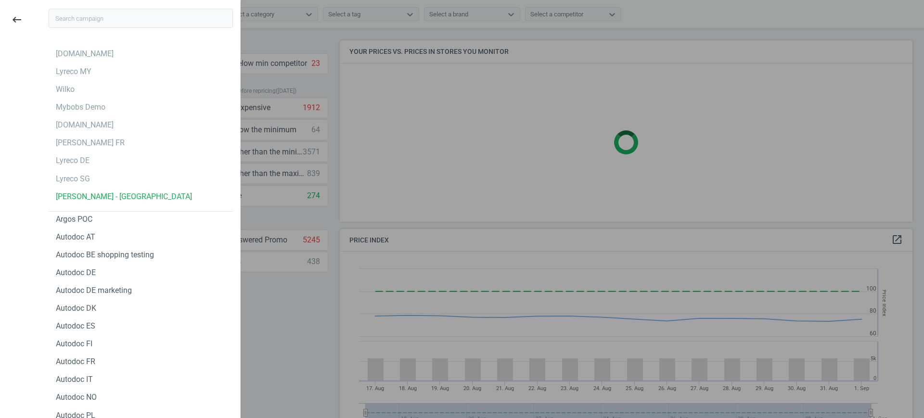
type input "g"
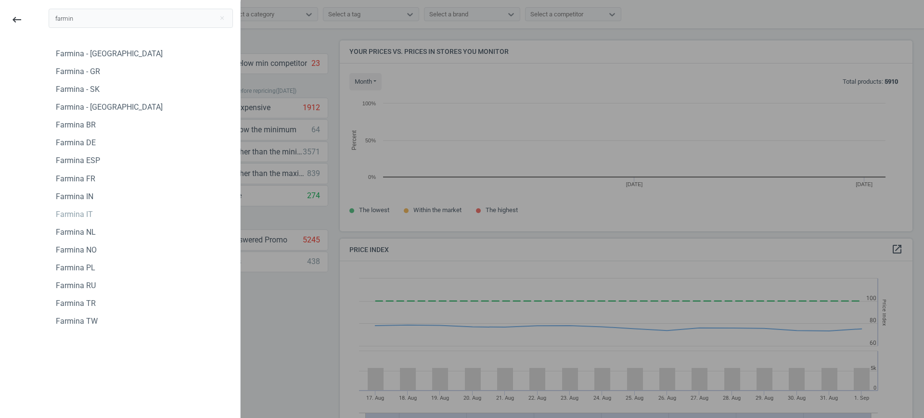
scroll to position [209, 582]
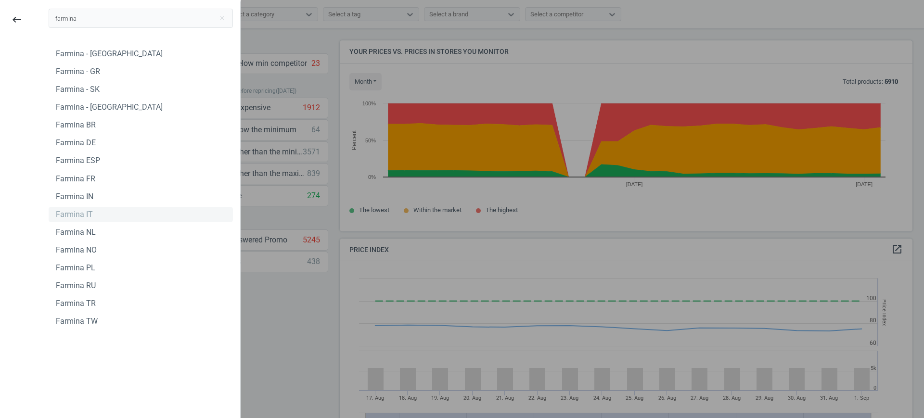
type input "farmina"
click at [94, 216] on div "Farmina IT" at bounding box center [141, 214] width 184 height 15
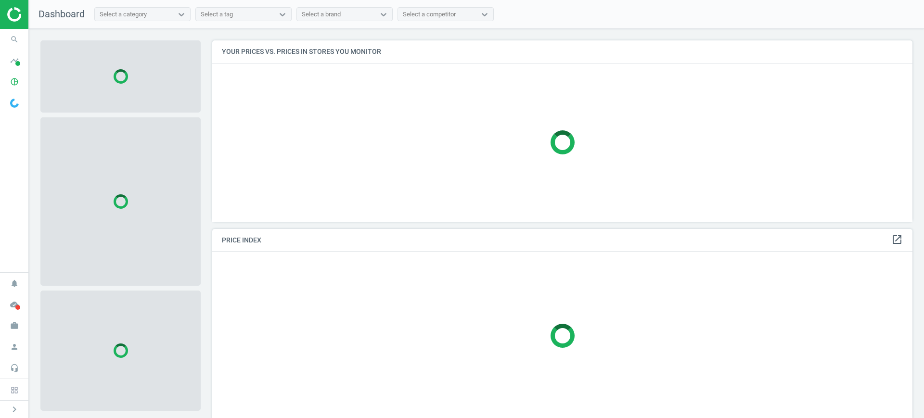
scroll to position [5, 5]
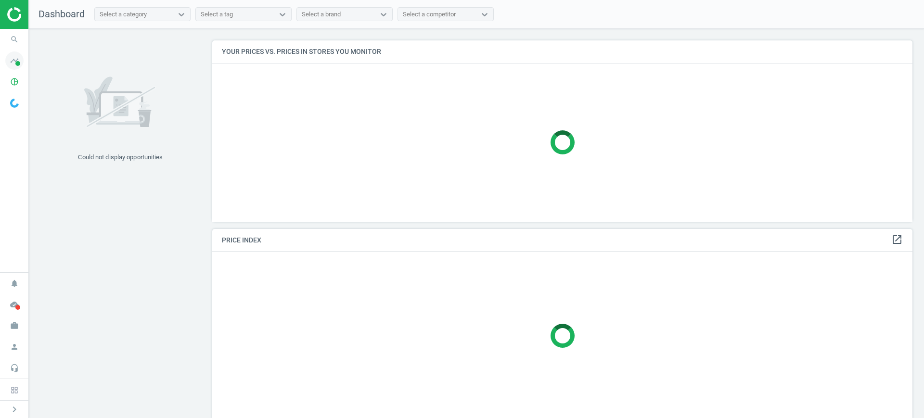
click at [8, 59] on icon "timeline" at bounding box center [14, 60] width 18 height 18
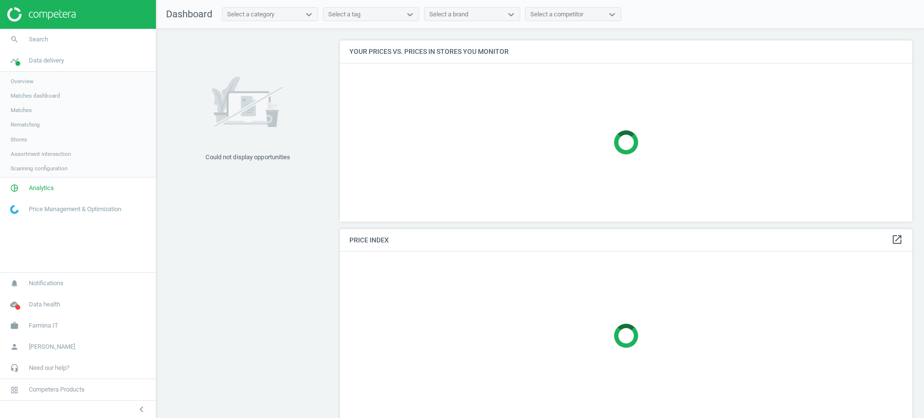
scroll to position [200, 582]
click at [14, 142] on span "Stores" at bounding box center [19, 140] width 16 height 8
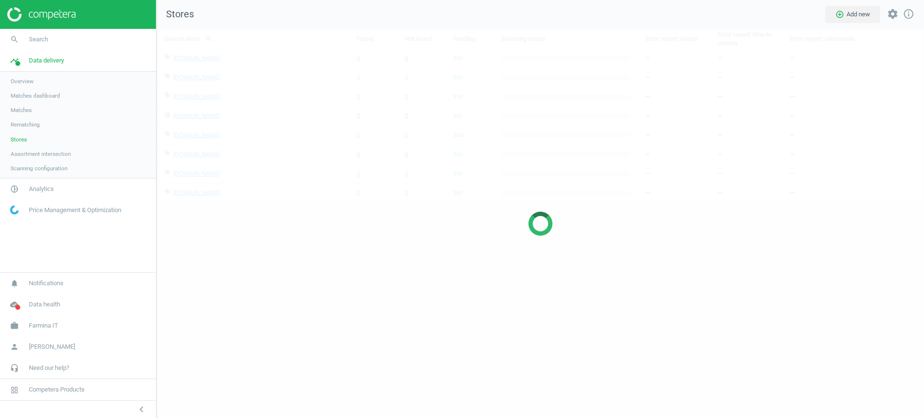
scroll to position [408, 786]
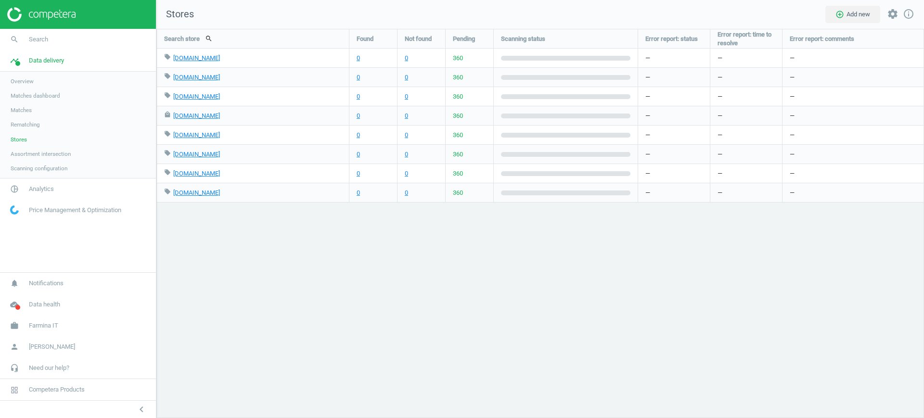
click at [523, 267] on div "Search store search Found Not found Pending Scanning status Error report: statu…" at bounding box center [539, 223] width 767 height 389
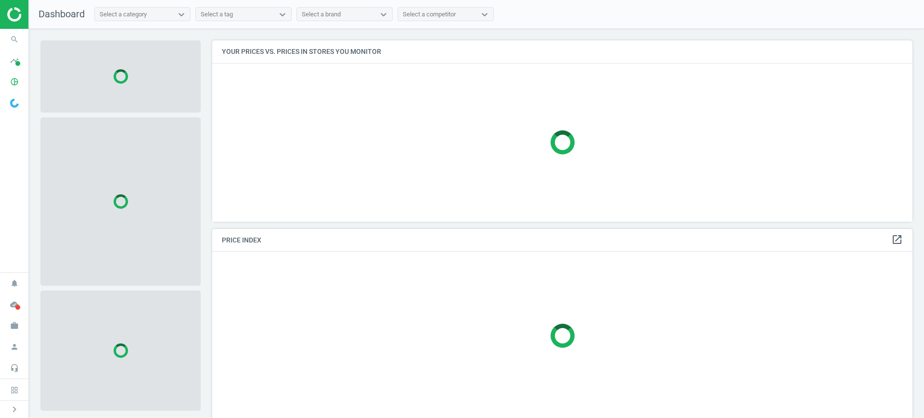
scroll to position [200, 710]
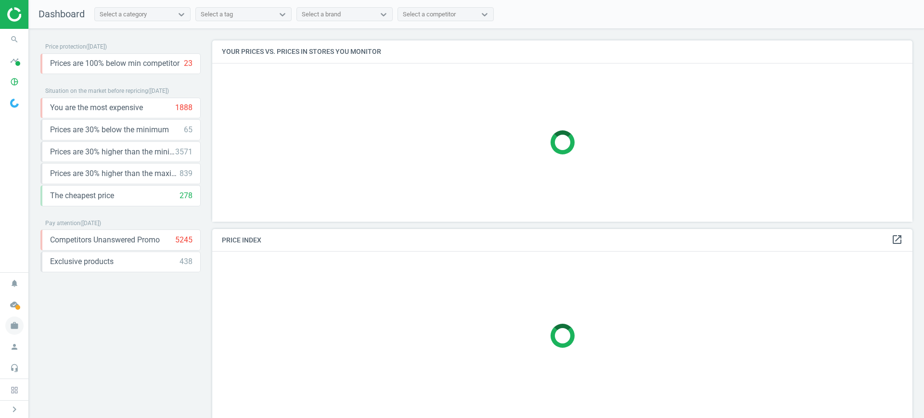
click at [16, 322] on icon "work" at bounding box center [14, 326] width 18 height 18
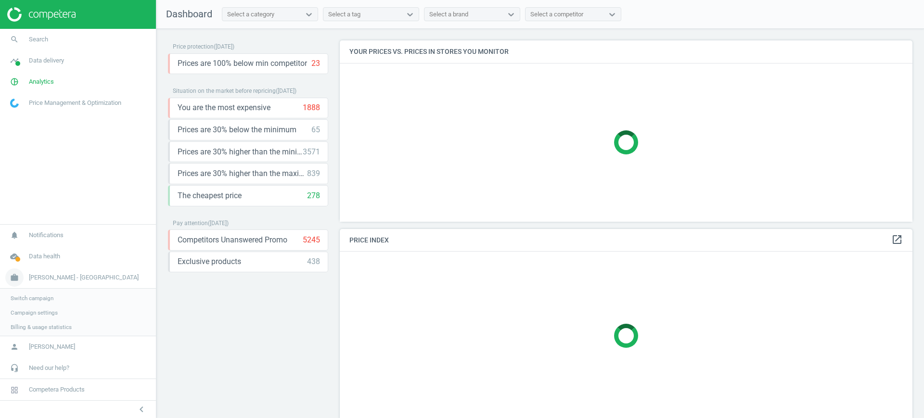
scroll to position [200, 582]
click at [19, 295] on span "Switch campaign" at bounding box center [32, 297] width 43 height 8
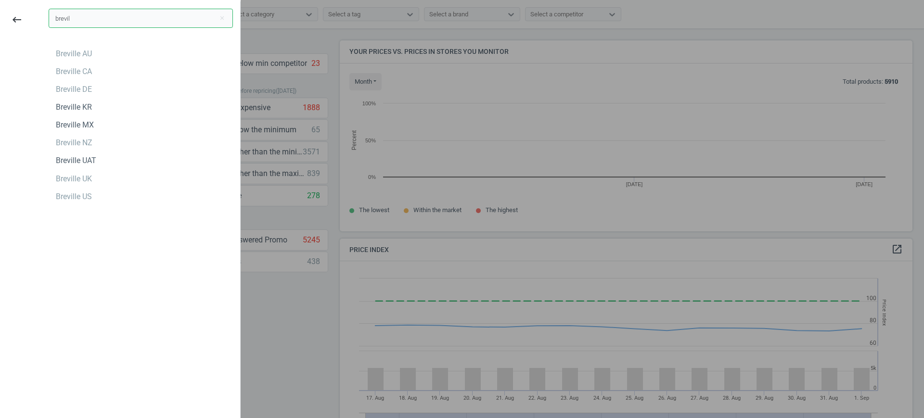
scroll to position [209, 582]
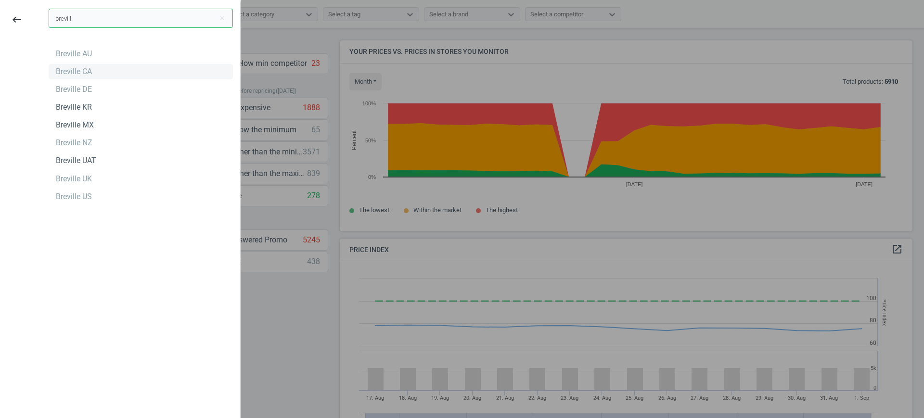
type input "brevill"
click at [102, 71] on div "Breville CA" at bounding box center [141, 71] width 184 height 15
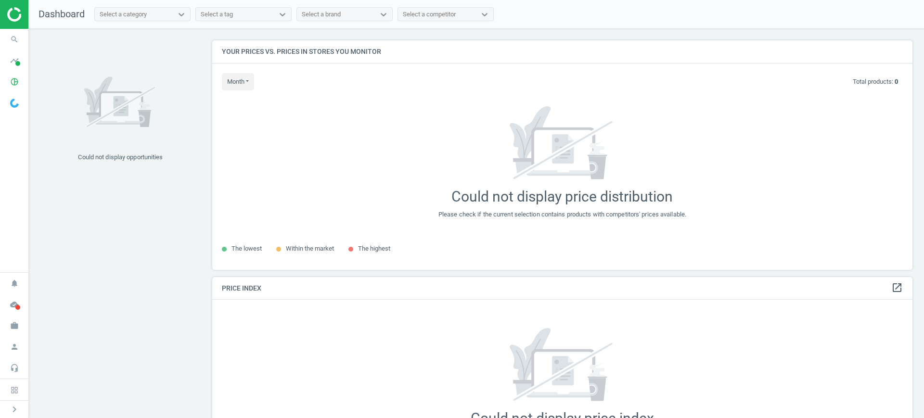
scroll to position [248, 710]
click at [16, 324] on icon "work" at bounding box center [14, 326] width 18 height 18
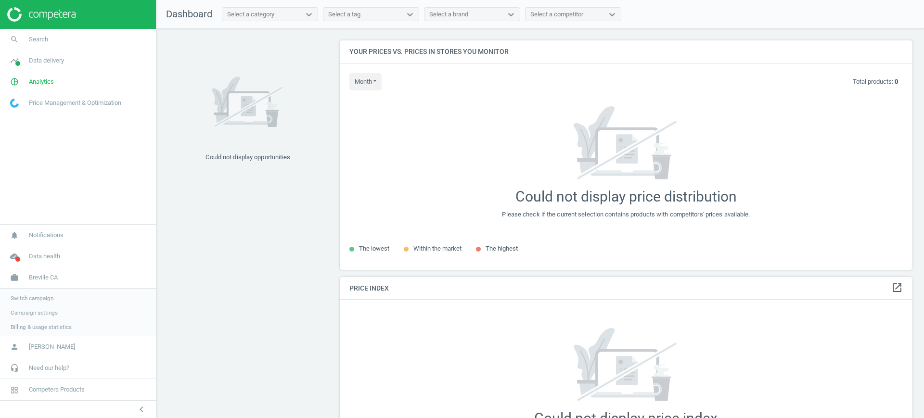
scroll to position [248, 582]
click at [32, 59] on span "Data delivery" at bounding box center [46, 60] width 35 height 9
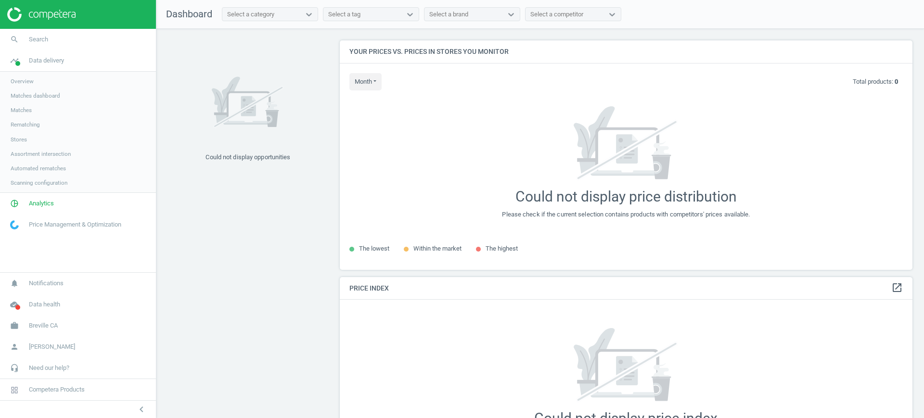
click at [38, 140] on link "Stores" at bounding box center [78, 139] width 156 height 14
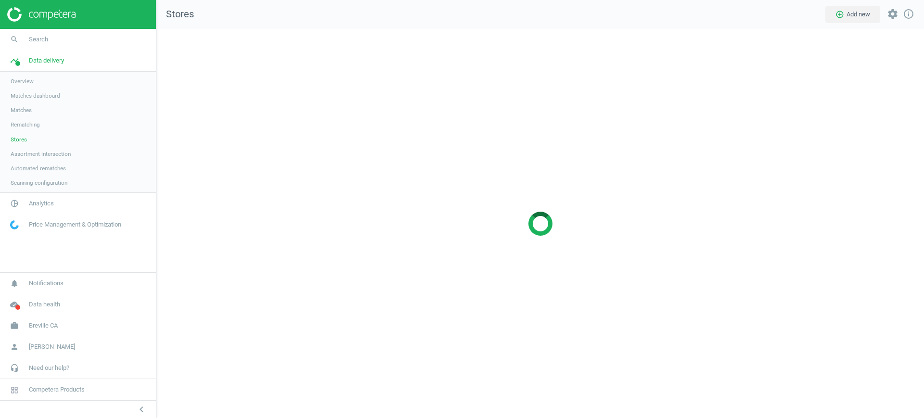
scroll to position [408, 786]
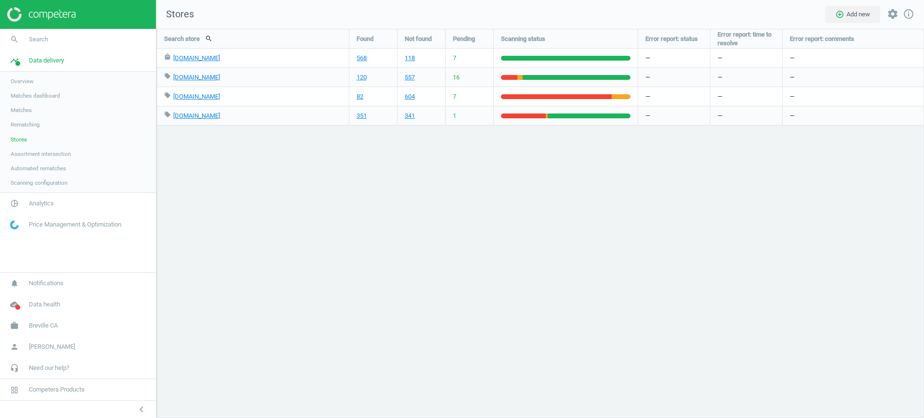
click at [26, 112] on span "Matches" at bounding box center [21, 110] width 21 height 8
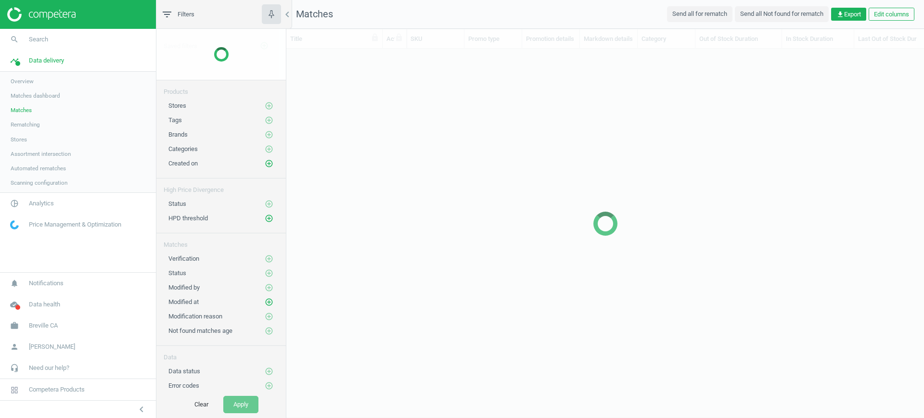
scroll to position [333, 628]
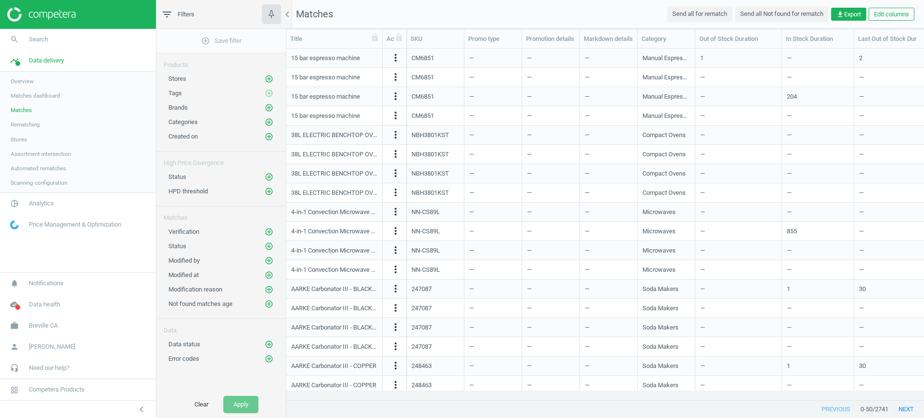
click at [276, 193] on div "HPD threshold add_circle_outline" at bounding box center [220, 189] width 129 height 14
click at [272, 192] on icon "add_circle_outline" at bounding box center [269, 191] width 9 height 9
click at [369, 202] on input "text" at bounding box center [379, 198] width 84 height 17
type input "30"
click at [312, 200] on button "Select" at bounding box center [314, 198] width 38 height 17
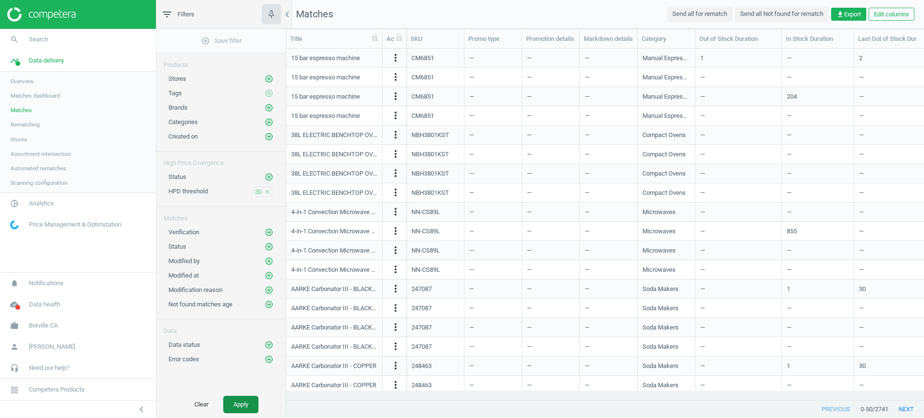
click at [247, 399] on button "Apply" at bounding box center [240, 404] width 35 height 17
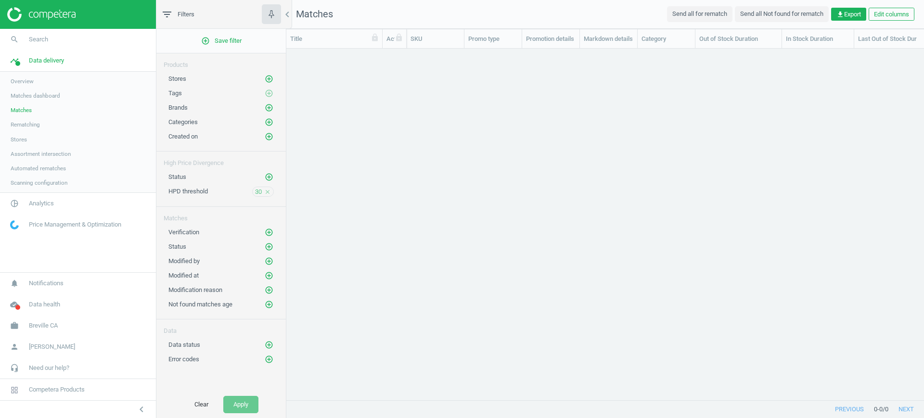
click at [262, 192] on div "30 close" at bounding box center [263, 192] width 22 height 10
click at [267, 192] on icon "close" at bounding box center [267, 192] width 7 height 7
click at [243, 403] on button "Apply" at bounding box center [240, 404] width 35 height 17
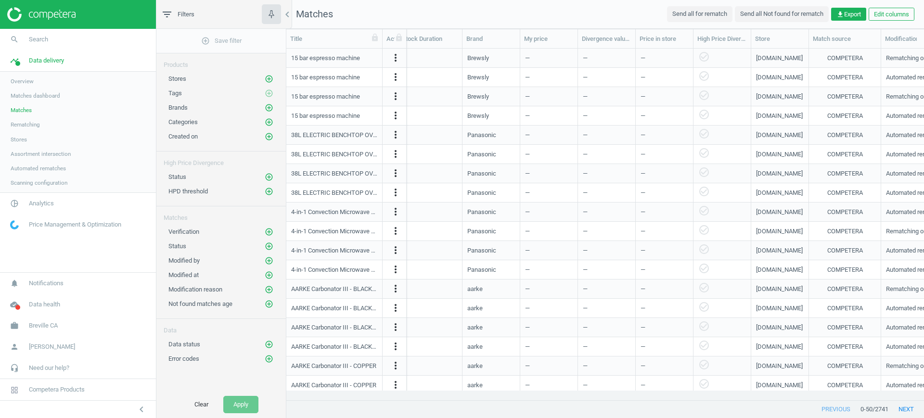
scroll to position [0, 1147]
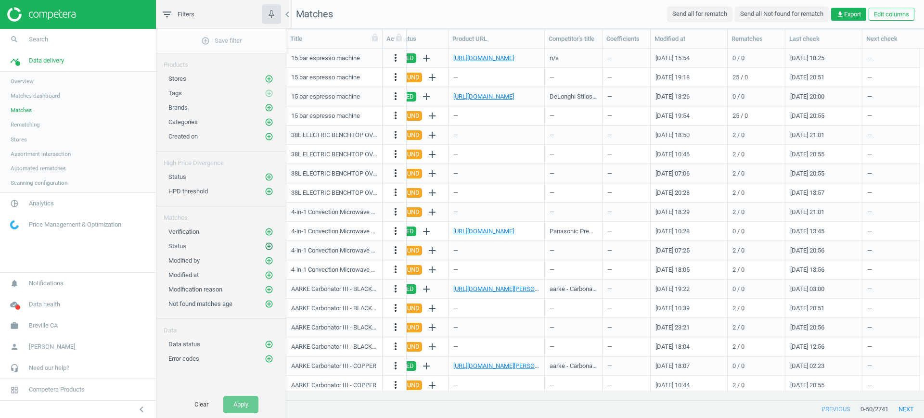
click at [268, 244] on icon "add_circle_outline" at bounding box center [269, 246] width 9 height 9
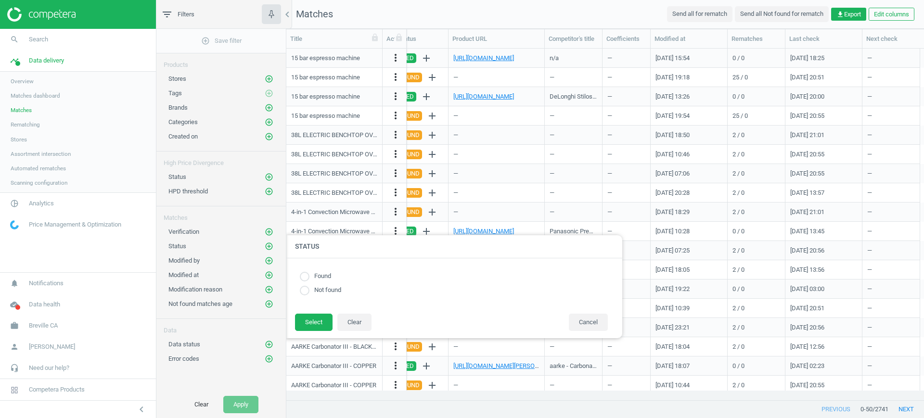
click at [300, 274] on input "radio" at bounding box center [305, 277] width 10 height 10
radio input "true"
click at [309, 321] on button "Select" at bounding box center [314, 322] width 38 height 17
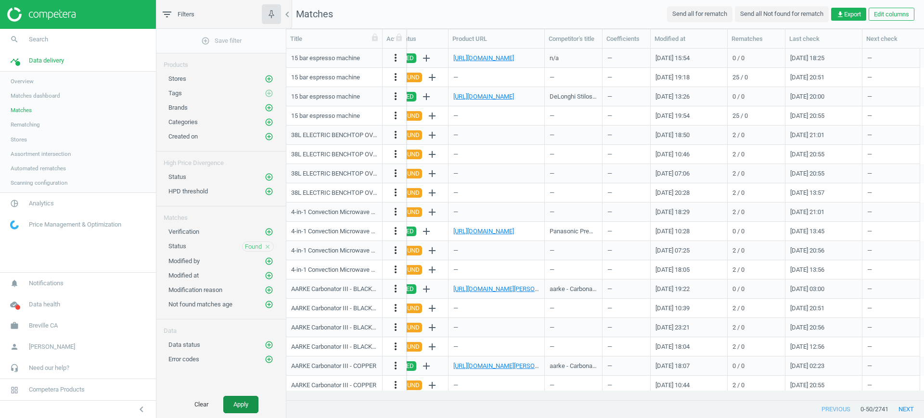
click at [250, 399] on button "Apply" at bounding box center [240, 404] width 35 height 17
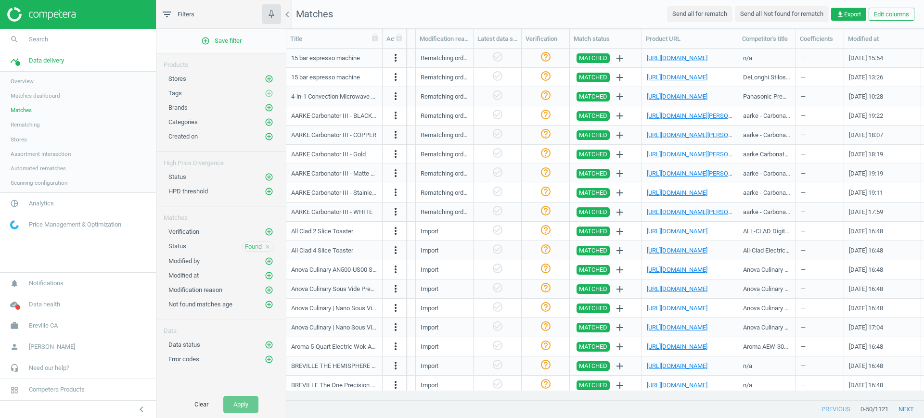
scroll to position [0, 953]
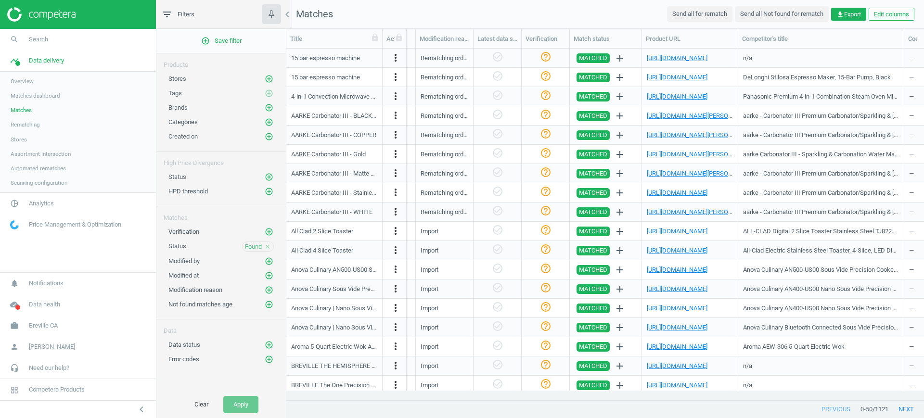
drag, startPoint x: 794, startPoint y: 41, endPoint x: 912, endPoint y: 63, distance: 119.4
click at [912, 63] on div "Title Actions SKU Promo type Promotion details Markdown details Category Out of…" at bounding box center [605, 214] width 638 height 371
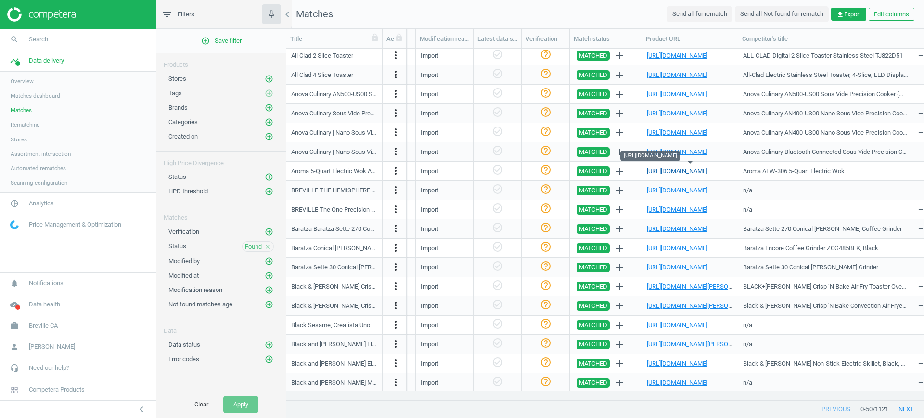
scroll to position [180, 0]
